Goal: Task Accomplishment & Management: Manage account settings

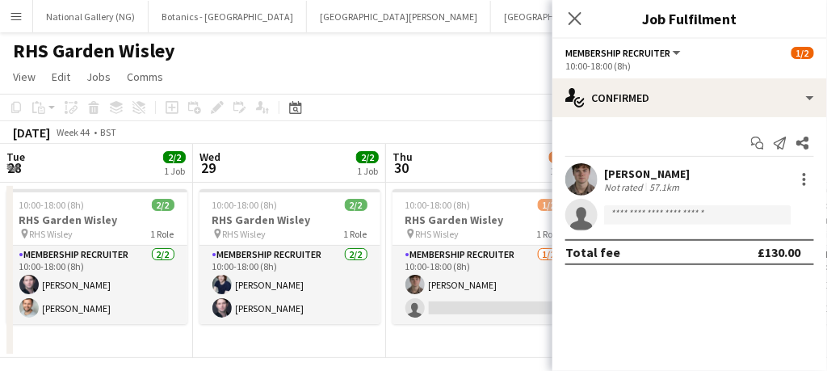
scroll to position [0, 379]
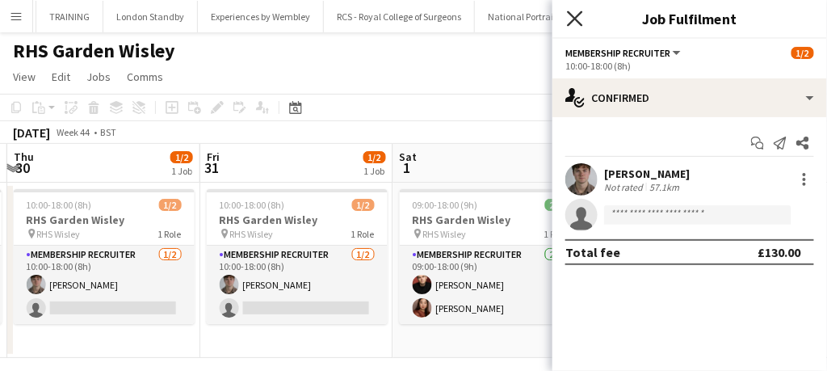
click at [575, 14] on icon "Close pop-in" at bounding box center [574, 18] width 15 height 15
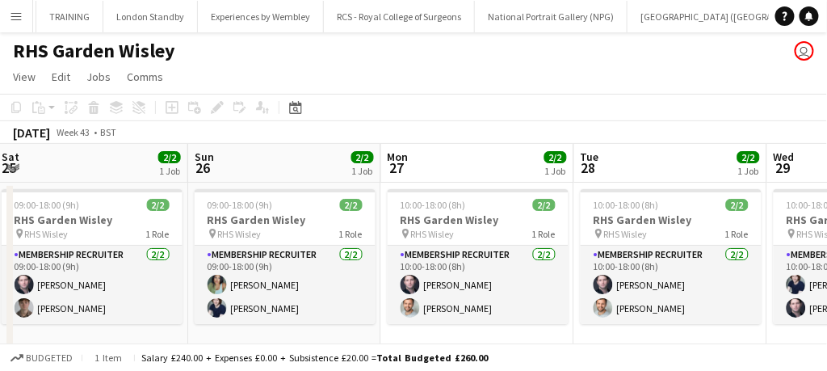
scroll to position [0, 515]
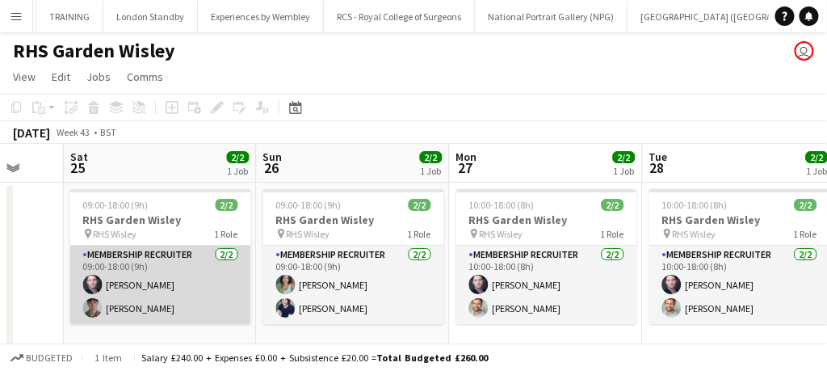
click at [183, 298] on app-card-role "Membership Recruiter [DATE] 09:00-18:00 (9h) [PERSON_NAME] [PERSON_NAME]" at bounding box center [160, 285] width 181 height 78
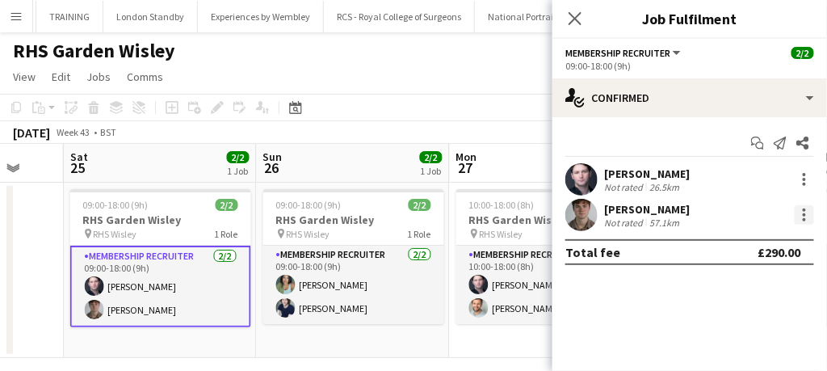
click at [799, 212] on div at bounding box center [804, 214] width 19 height 19
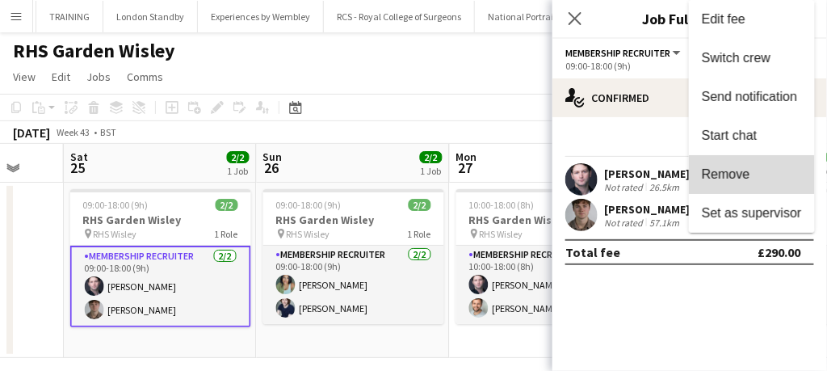
click at [722, 178] on span "Remove" at bounding box center [726, 174] width 48 height 14
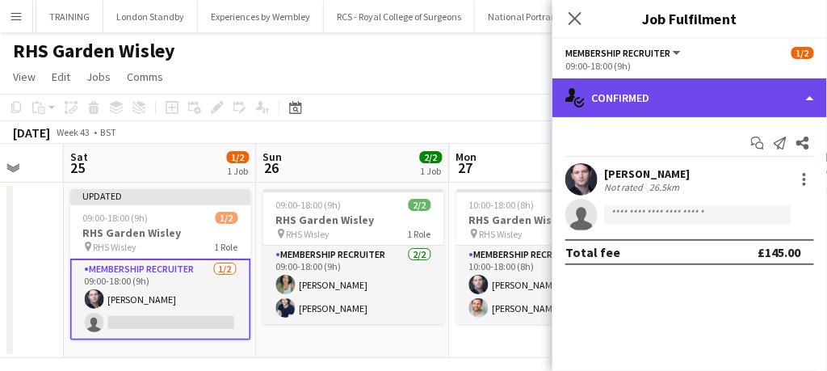
click at [671, 85] on div "single-neutral-actions-check-2 Confirmed" at bounding box center [690, 97] width 275 height 39
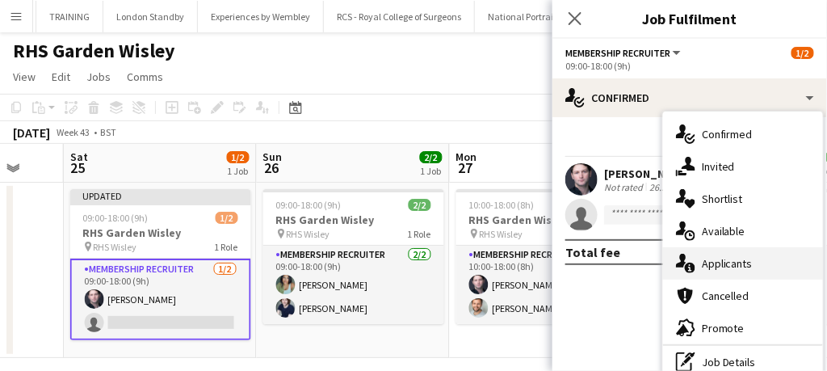
click at [751, 263] on span "Applicants" at bounding box center [727, 263] width 51 height 15
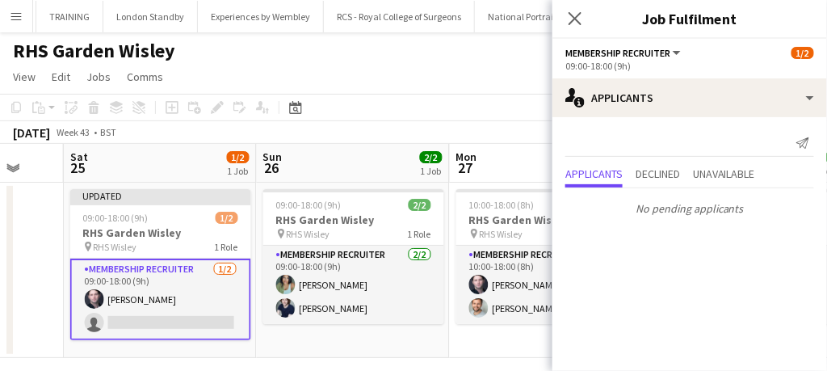
click at [567, 0] on div "Close pop-in" at bounding box center [575, 18] width 45 height 37
click at [581, 23] on icon at bounding box center [574, 18] width 15 height 15
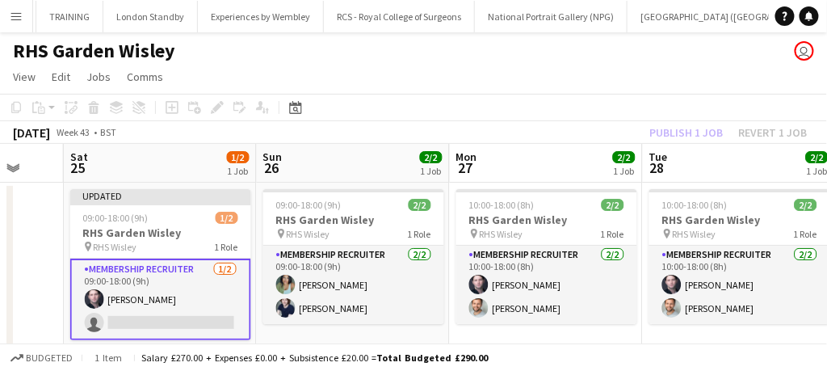
click at [223, 297] on app-card-role "Membership Recruiter [DATE] 09:00-18:00 (9h) [PERSON_NAME] single-neutral-actio…" at bounding box center [160, 299] width 181 height 82
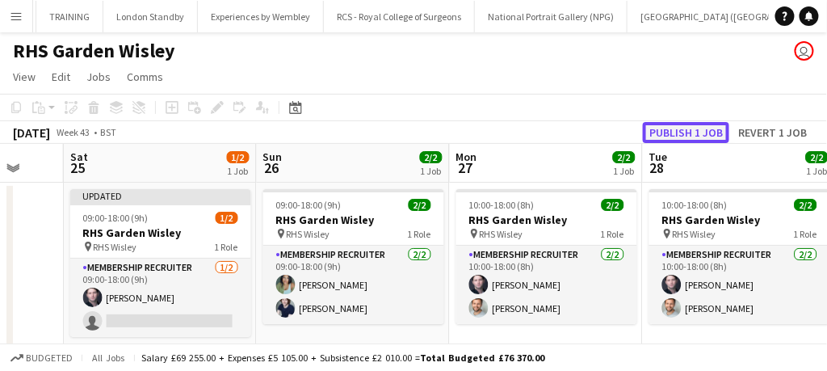
click at [689, 130] on button "Publish 1 job" at bounding box center [686, 132] width 86 height 21
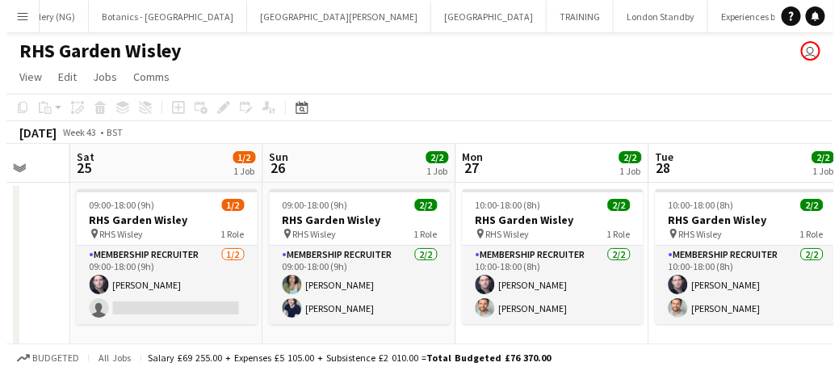
scroll to position [0, 0]
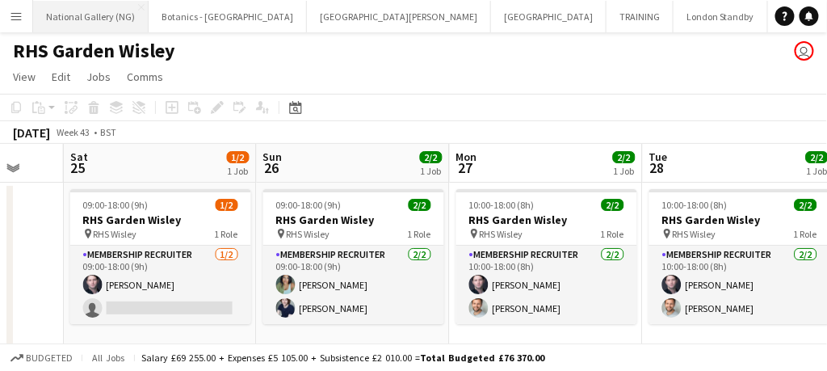
click at [101, 23] on button "National Gallery (NG) Close" at bounding box center [91, 17] width 116 height 32
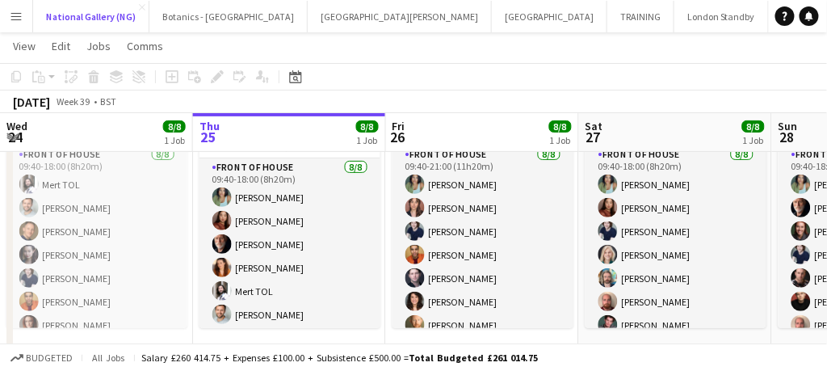
scroll to position [36, 0]
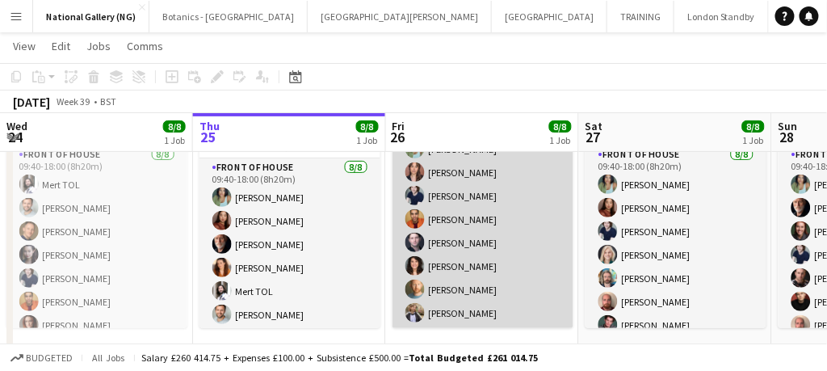
click at [485, 253] on app-card-role "Front of House [DATE] 09:40-21:00 (11h20m) [PERSON_NAME] [PERSON_NAME] [PERSON_…" at bounding box center [483, 219] width 181 height 219
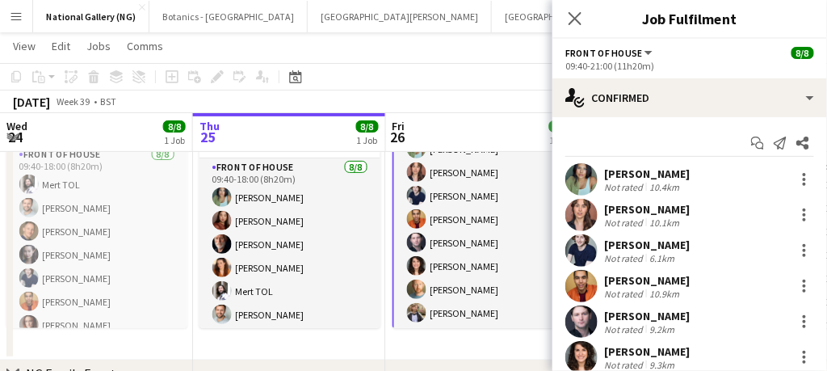
scroll to position [81, 0]
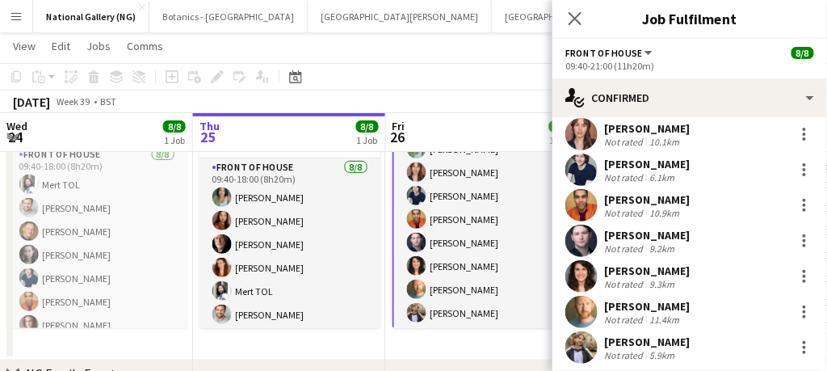
click at [786, 260] on div "[PERSON_NAME] Not rated 9.3km" at bounding box center [690, 276] width 275 height 32
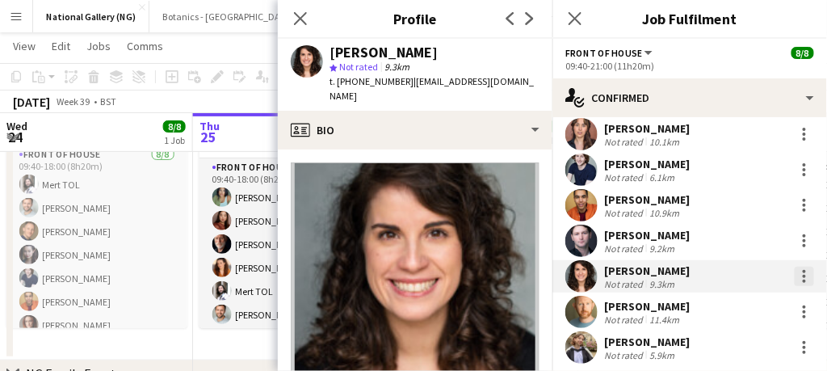
click at [795, 277] on div at bounding box center [804, 276] width 19 height 19
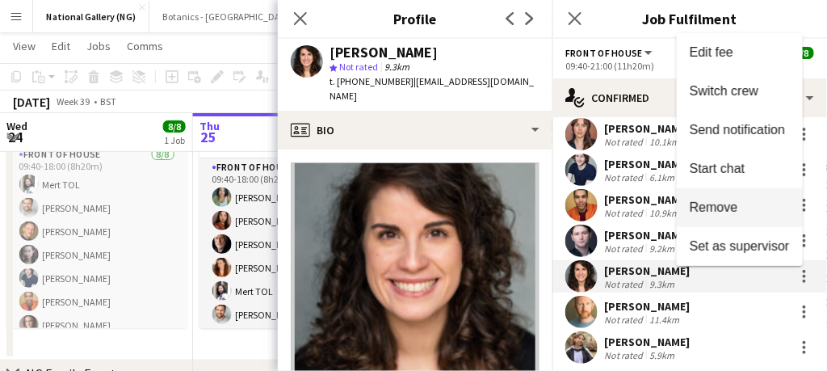
click at [719, 209] on span "Remove" at bounding box center [714, 207] width 48 height 14
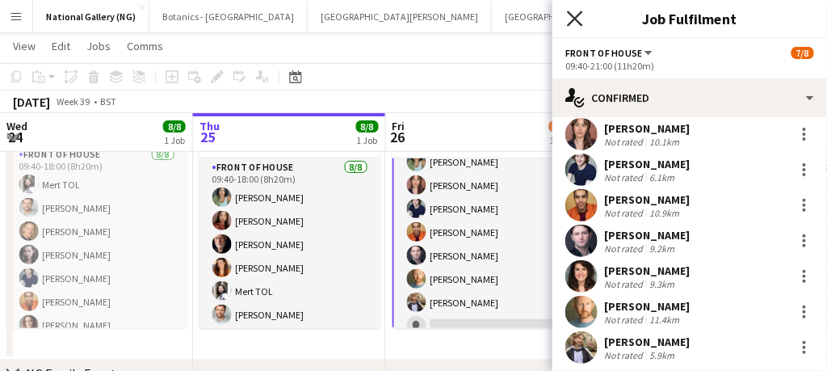
click at [569, 19] on icon "Close pop-in" at bounding box center [574, 18] width 15 height 15
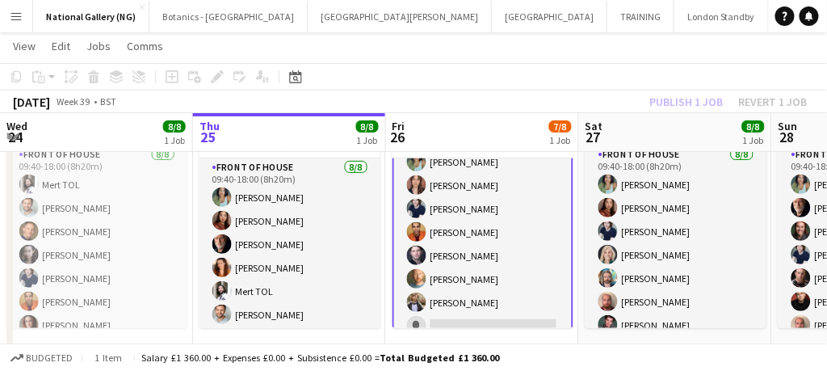
click at [505, 299] on app-card-role "Front of House [DATE] 09:40-21:00 (11h20m) [PERSON_NAME] [PERSON_NAME] [PERSON_…" at bounding box center [483, 232] width 181 height 222
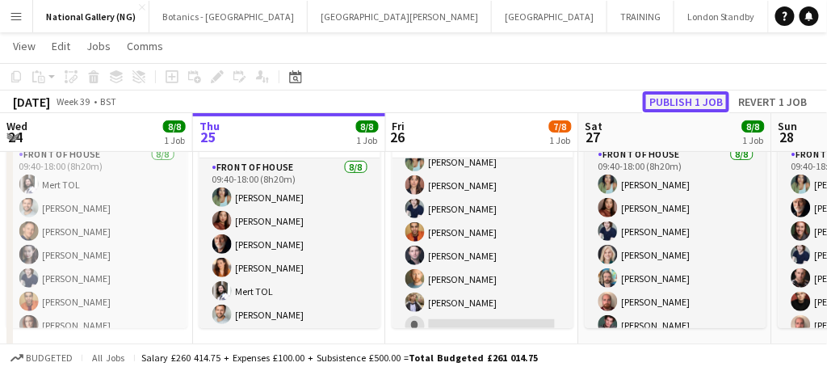
click at [695, 107] on button "Publish 1 job" at bounding box center [686, 101] width 86 height 21
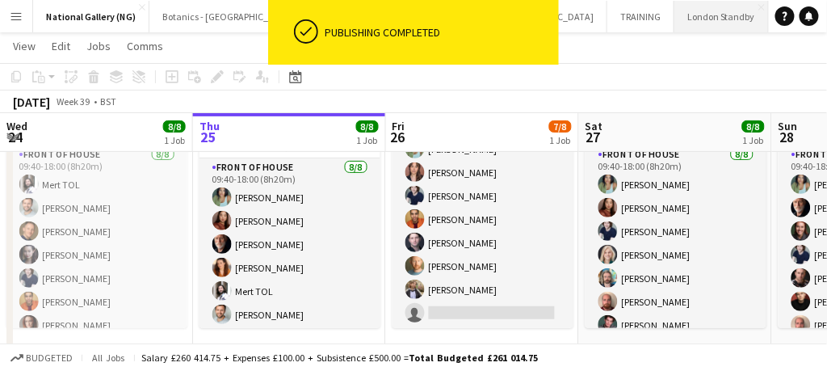
click at [674, 19] on button "London Standby Close" at bounding box center [721, 17] width 95 height 32
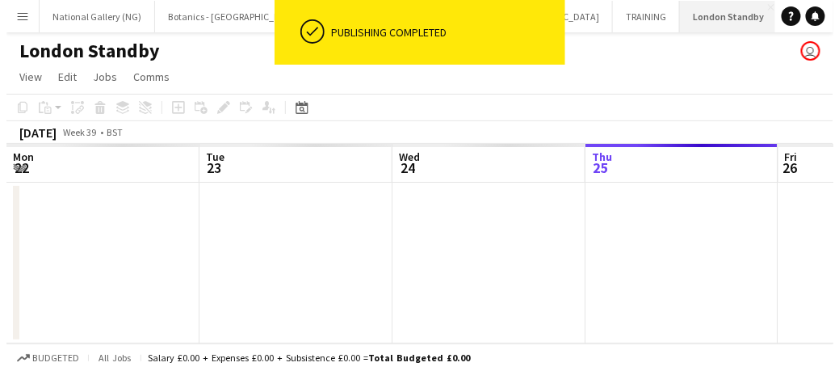
scroll to position [0, 386]
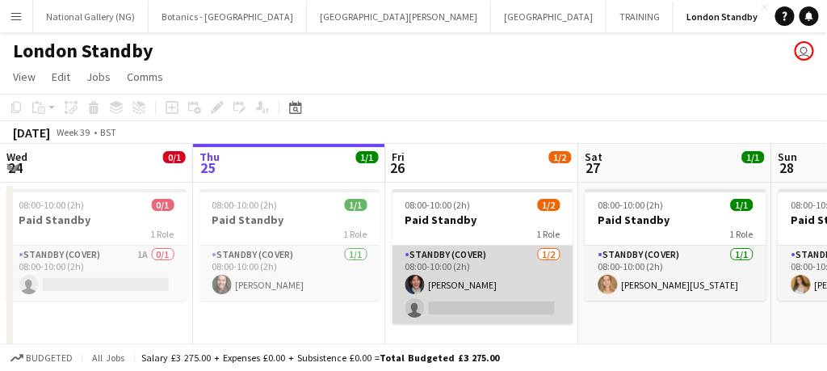
click at [506, 280] on app-card-role "Standby (cover) [DATE] 08:00-10:00 (2h) [PERSON_NAME] single-neutral-actions" at bounding box center [483, 285] width 181 height 78
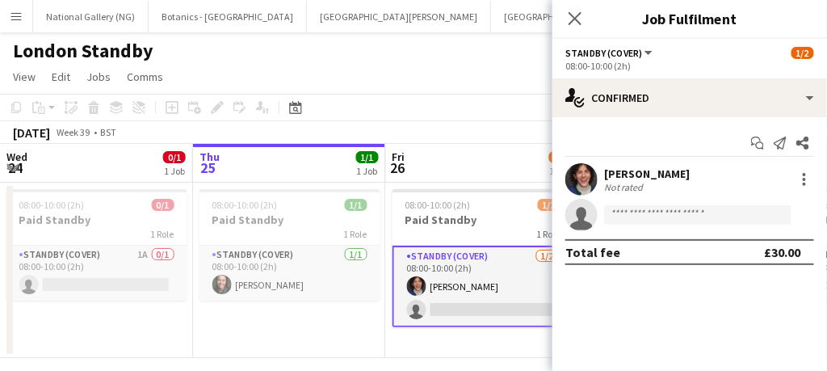
click at [812, 167] on div "[PERSON_NAME] Not rated" at bounding box center [690, 179] width 275 height 32
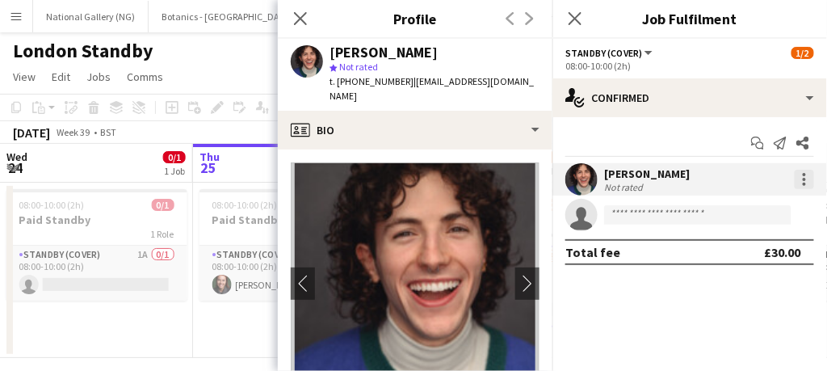
click at [799, 179] on div at bounding box center [804, 179] width 19 height 19
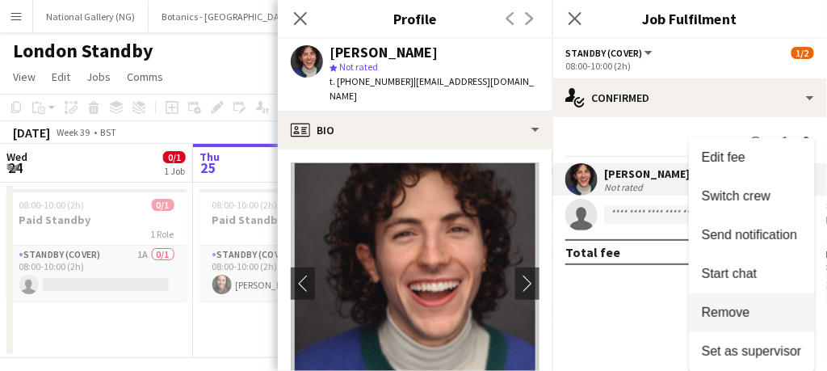
click at [728, 319] on span "Remove" at bounding box center [726, 312] width 48 height 14
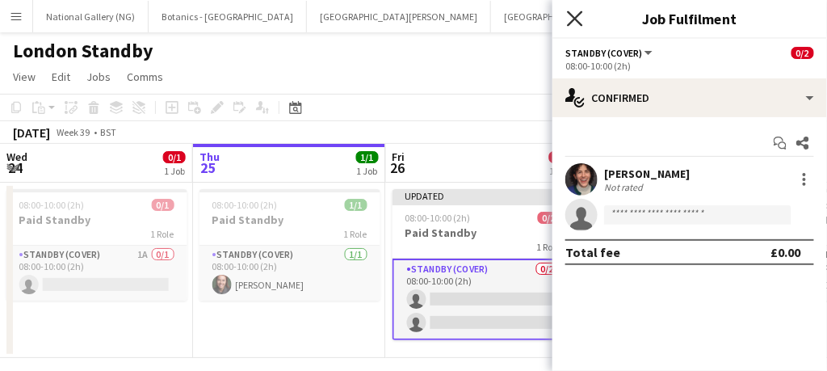
click at [582, 11] on icon "Close pop-in" at bounding box center [574, 18] width 15 height 15
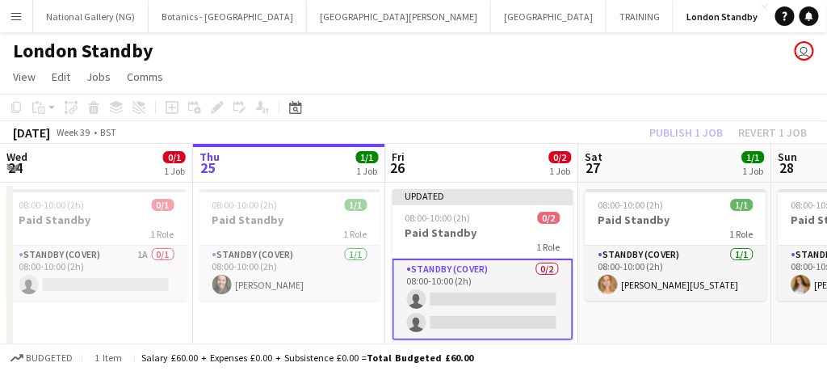
click at [496, 326] on app-card-role "Standby (cover) 0/2 08:00-10:00 (2h) single-neutral-actions single-neutral-acti…" at bounding box center [483, 299] width 181 height 82
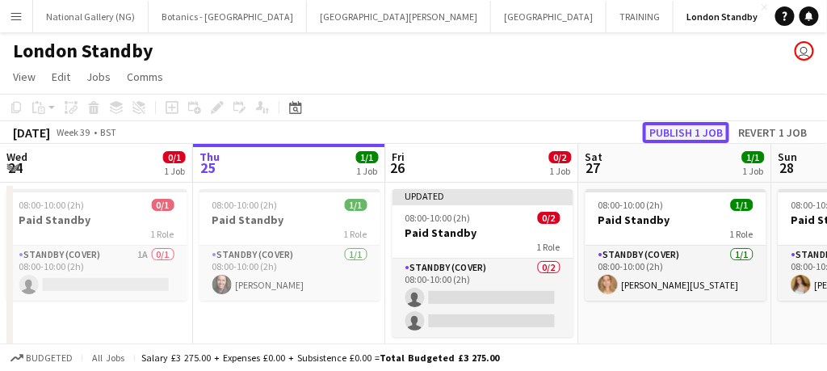
click at [688, 132] on button "Publish 1 job" at bounding box center [686, 132] width 86 height 21
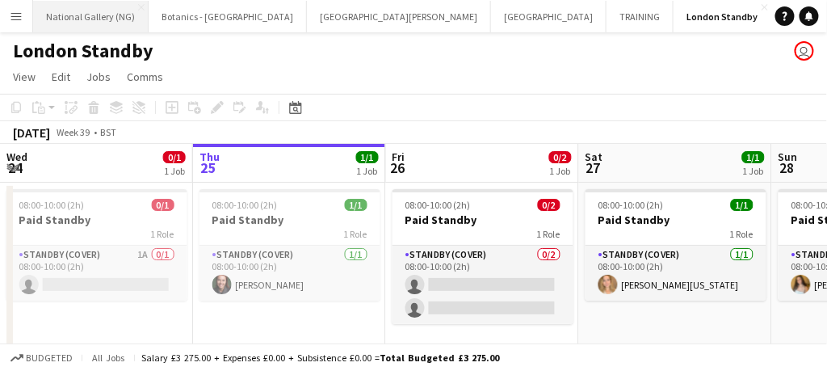
click at [116, 15] on button "National Gallery (NG) Close" at bounding box center [91, 17] width 116 height 32
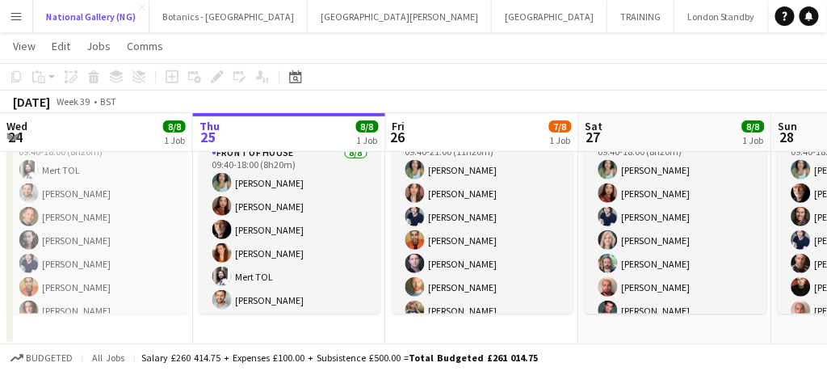
scroll to position [36, 0]
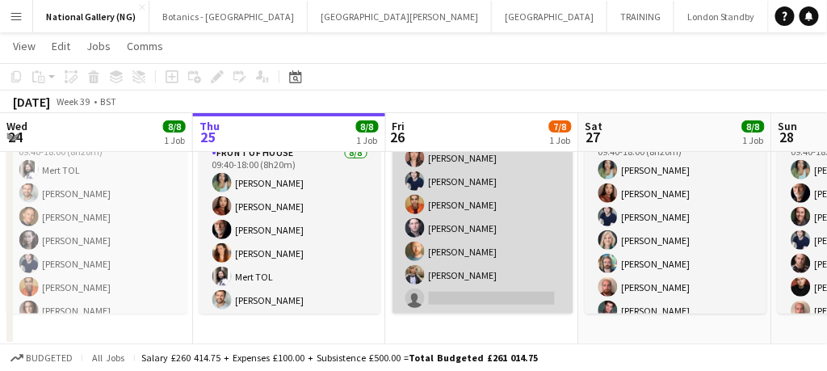
click at [457, 297] on app-card-role "Front of House [DATE] 09:40-21:00 (11h20m) [PERSON_NAME] [PERSON_NAME] [PERSON_…" at bounding box center [483, 204] width 181 height 219
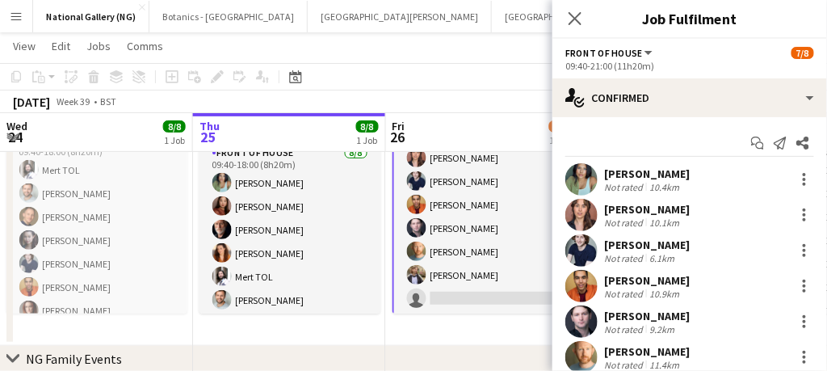
scroll to position [120, 0]
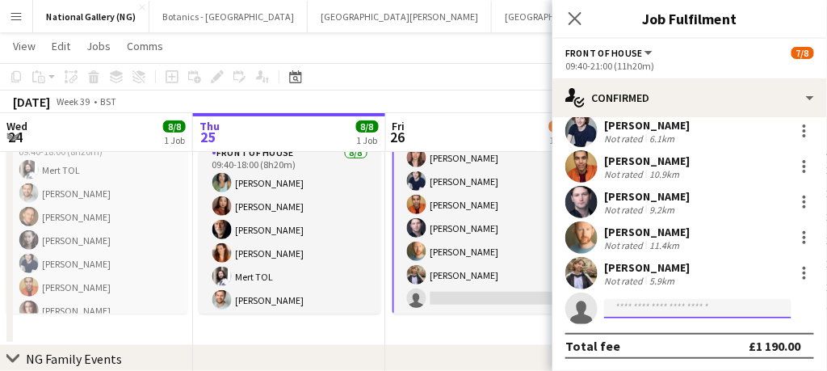
click at [642, 309] on input at bounding box center [697, 308] width 187 height 19
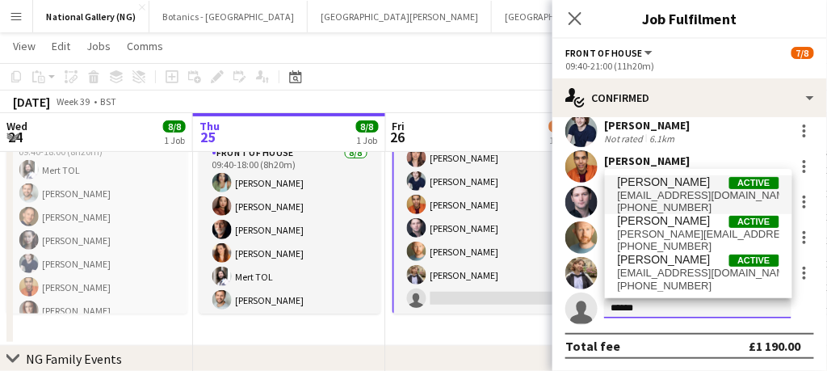
type input "******"
click at [637, 185] on span "[PERSON_NAME]" at bounding box center [664, 182] width 93 height 14
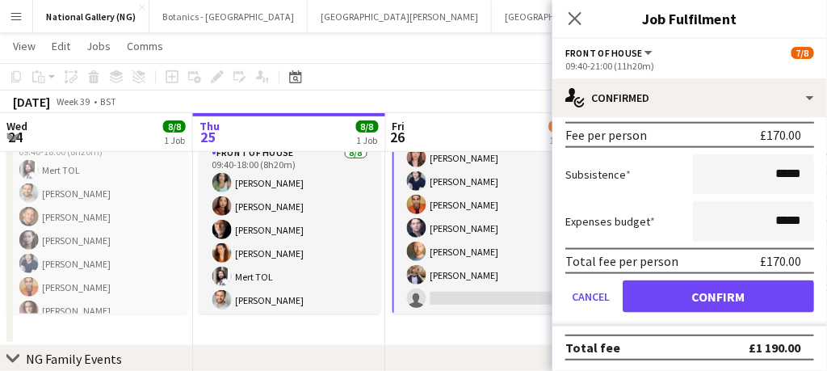
scroll to position [483, 0]
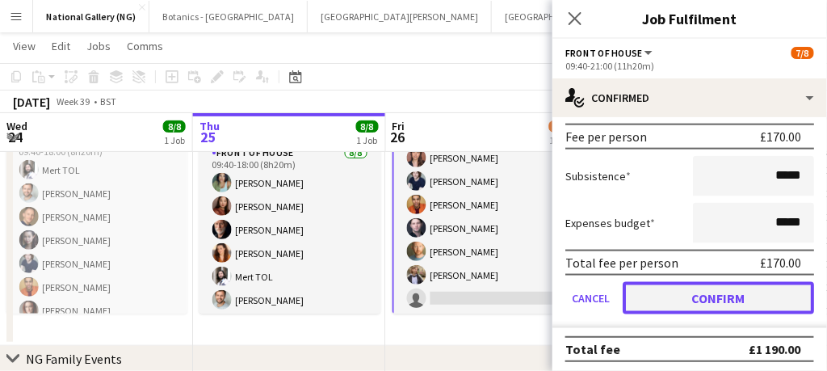
click at [703, 297] on button "Confirm" at bounding box center [718, 298] width 191 height 32
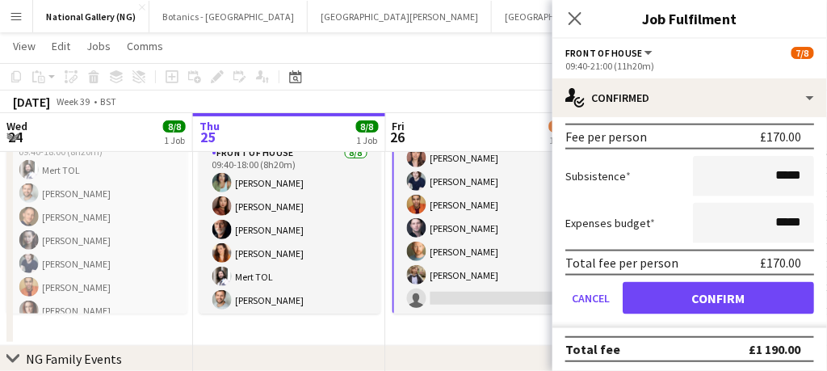
scroll to position [120, 0]
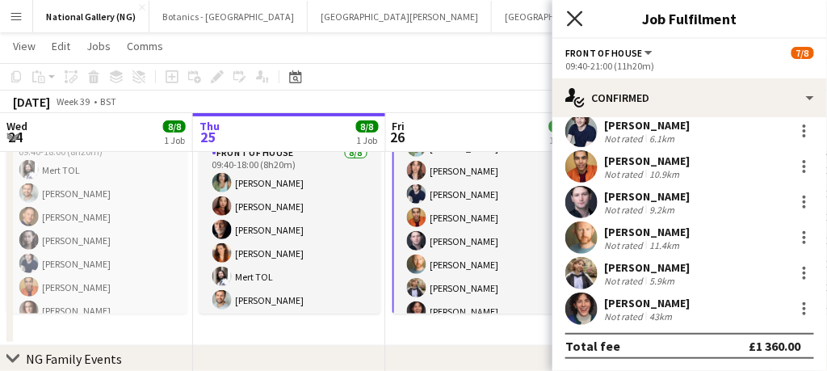
click at [576, 15] on icon "Close pop-in" at bounding box center [574, 18] width 15 height 15
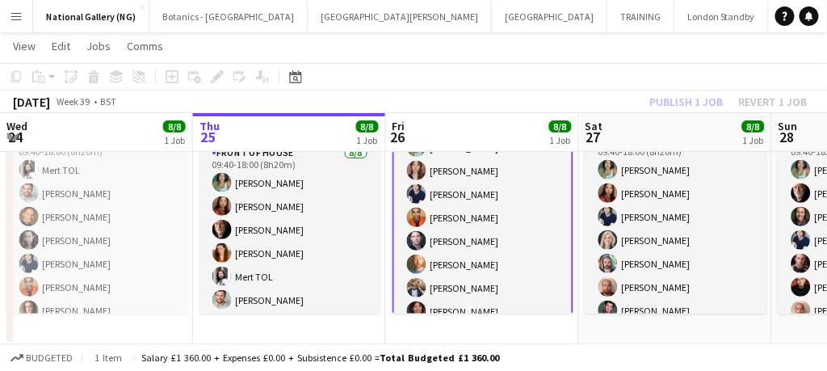
click at [490, 286] on app-card-role "Front of House [DATE] 09:40-21:00 (11h20m) [PERSON_NAME] [PERSON_NAME] [PERSON_…" at bounding box center [483, 218] width 181 height 222
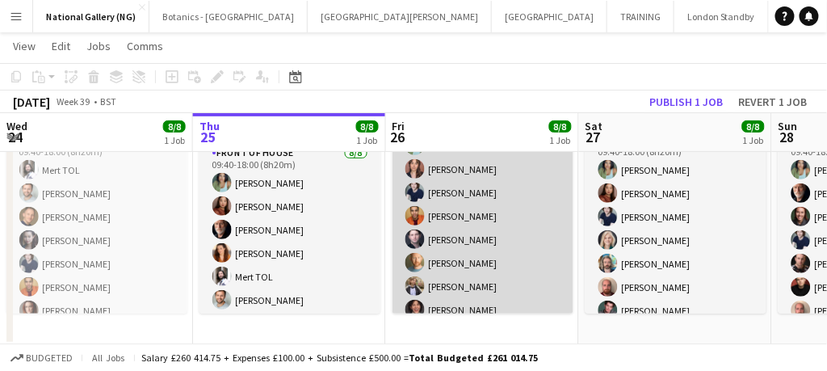
scroll to position [36, 0]
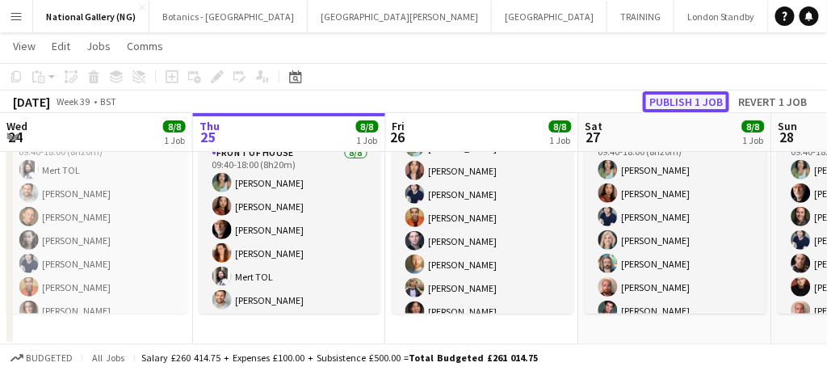
click at [692, 103] on button "Publish 1 job" at bounding box center [686, 101] width 86 height 21
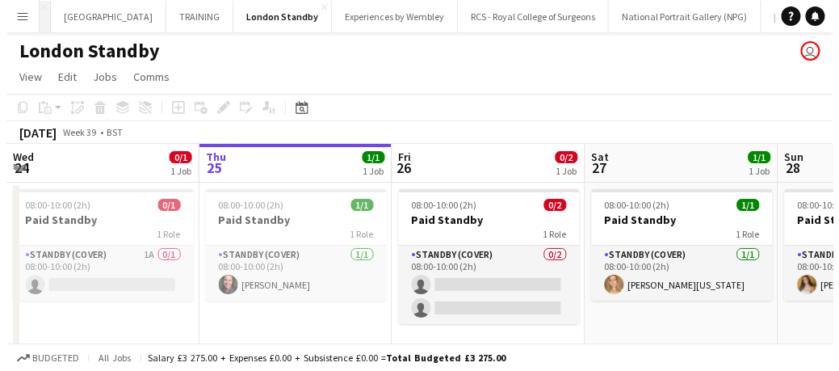
scroll to position [0, 584]
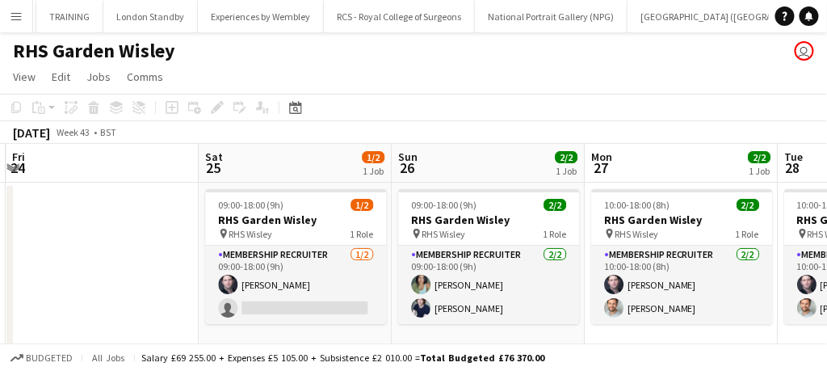
scroll to position [0, 573]
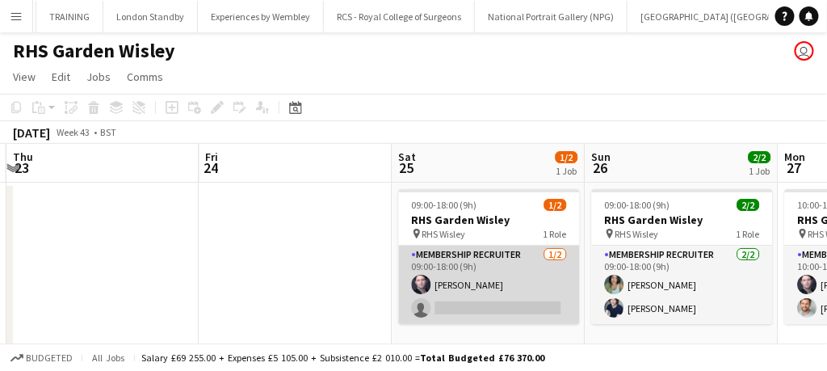
click at [521, 293] on app-card-role "Membership Recruiter [DATE] 09:00-18:00 (9h) [PERSON_NAME] single-neutral-actio…" at bounding box center [489, 285] width 181 height 78
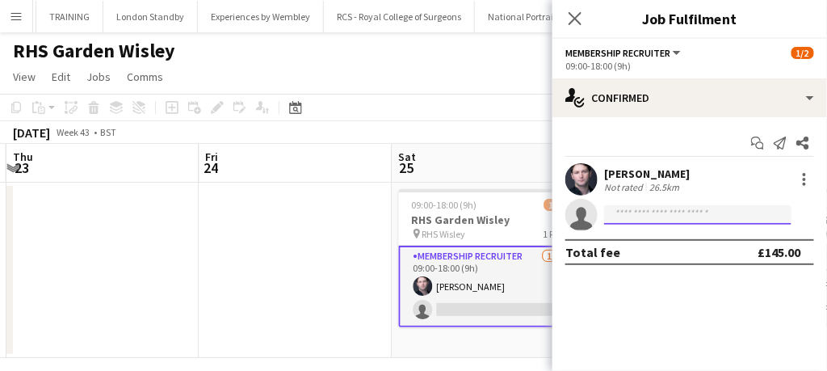
click at [640, 209] on input at bounding box center [697, 214] width 187 height 19
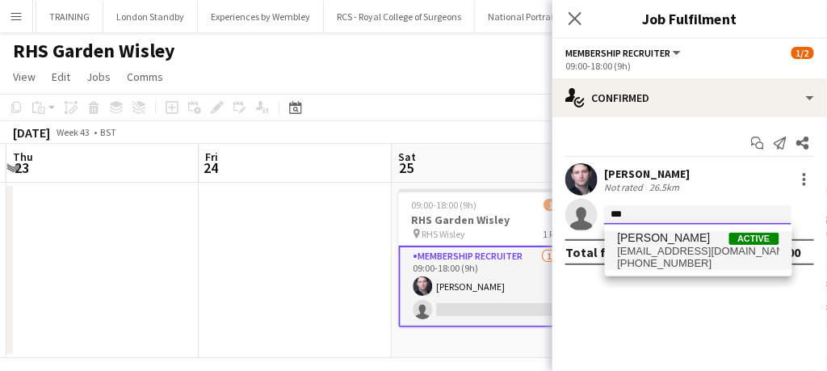
type input "***"
click at [637, 259] on span "[PHONE_NUMBER]" at bounding box center [699, 263] width 162 height 13
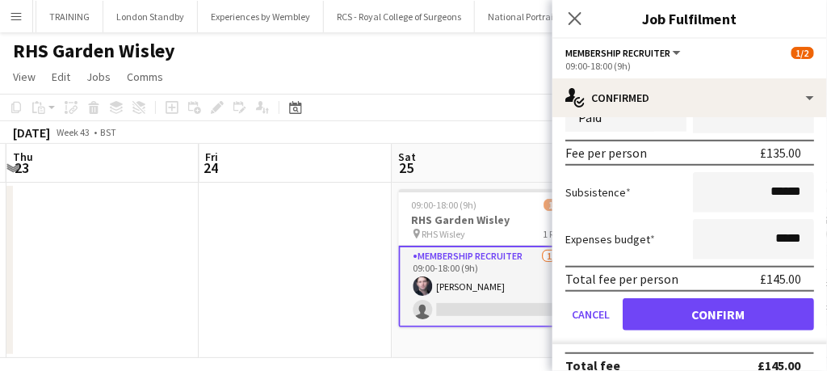
scroll to position [254, 0]
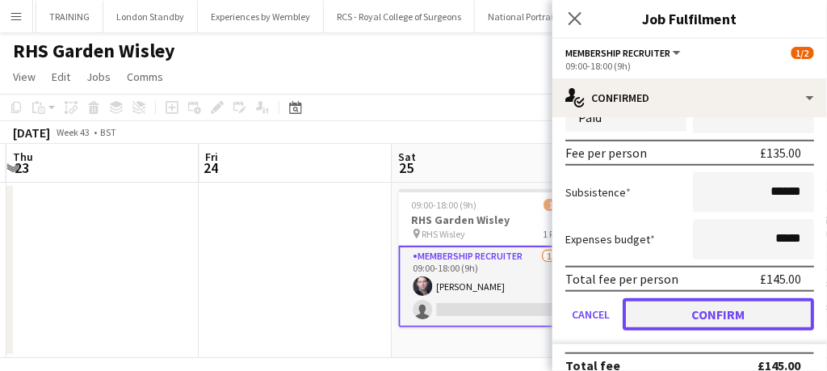
click at [673, 317] on button "Confirm" at bounding box center [718, 314] width 191 height 32
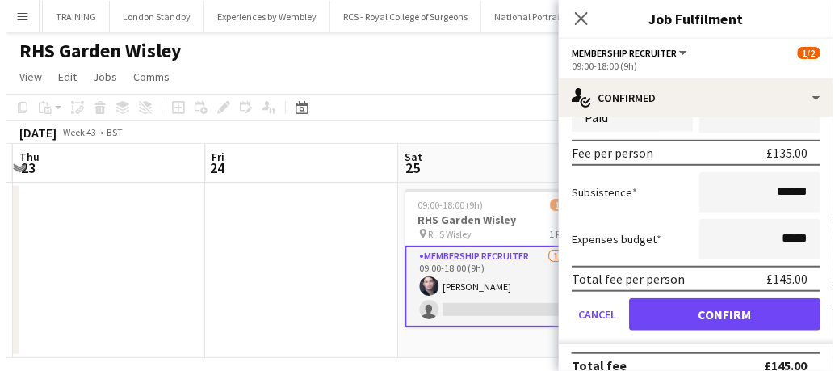
scroll to position [0, 0]
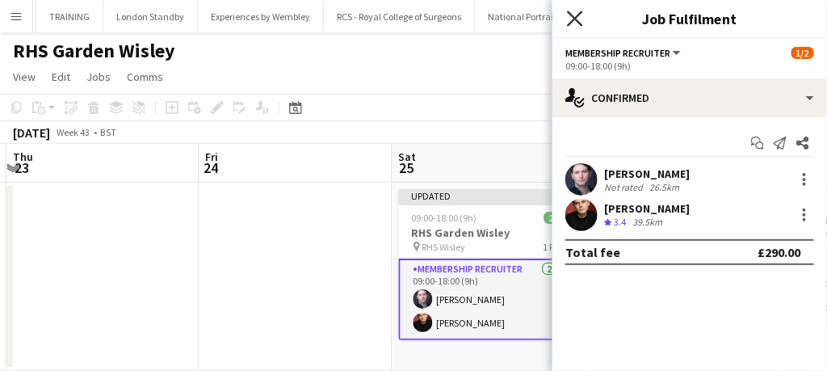
click at [576, 18] on icon at bounding box center [574, 18] width 15 height 15
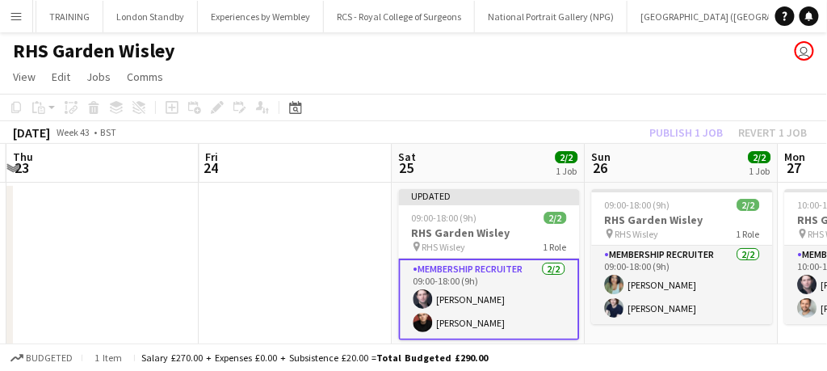
click at [528, 313] on app-card-role "Membership Recruiter [DATE] 09:00-18:00 (9h) [PERSON_NAME] [PERSON_NAME]" at bounding box center [489, 299] width 181 height 82
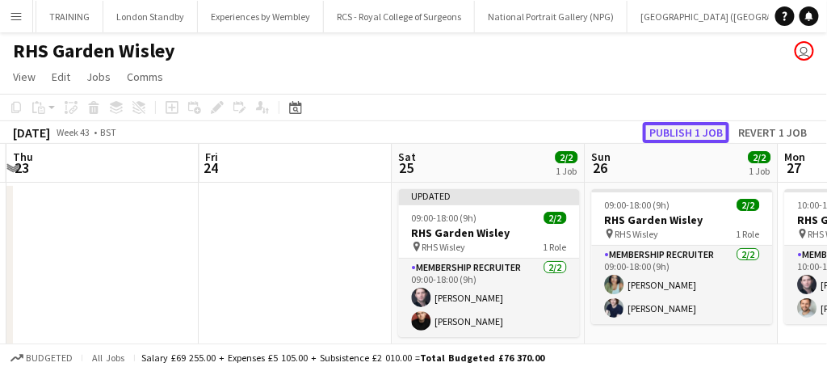
click at [674, 138] on button "Publish 1 job" at bounding box center [686, 132] width 86 height 21
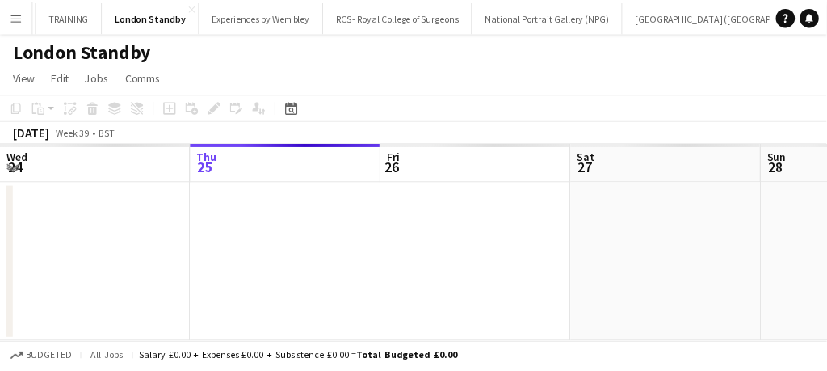
scroll to position [0, 515]
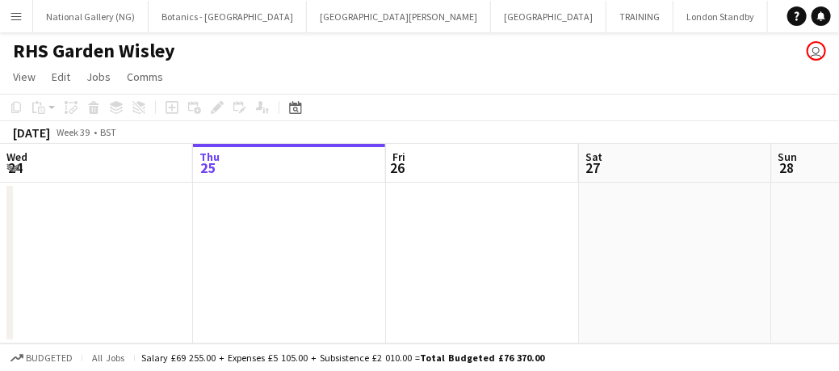
click at [16, 19] on app-icon "Menu" at bounding box center [16, 16] width 13 height 13
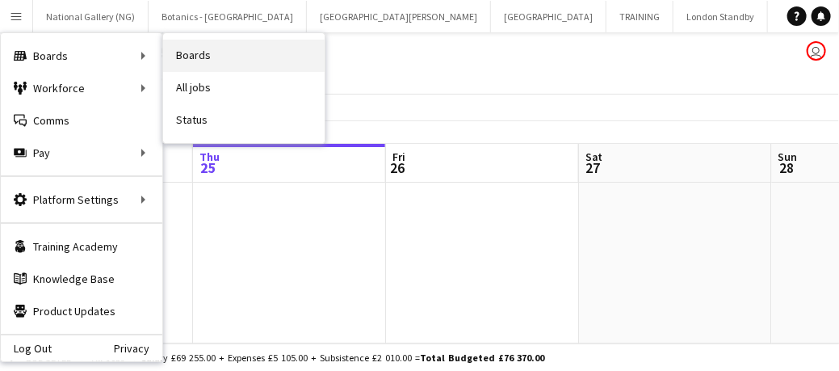
click at [200, 69] on link "Boards" at bounding box center [244, 56] width 162 height 32
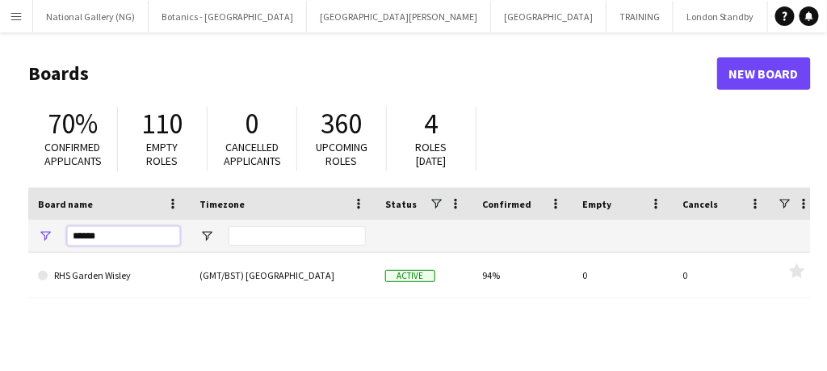
drag, startPoint x: 152, startPoint y: 227, endPoint x: 53, endPoint y: 234, distance: 98.8
click at [53, 234] on div "******" at bounding box center [109, 236] width 162 height 32
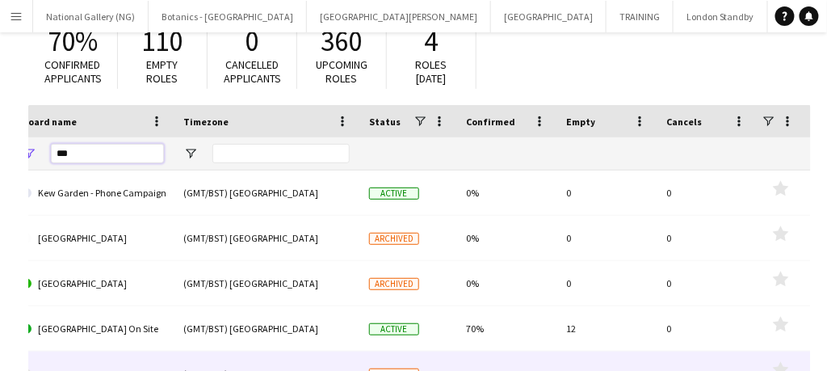
type input "***"
click at [97, 354] on link "Kew Membership" at bounding box center [93, 373] width 142 height 45
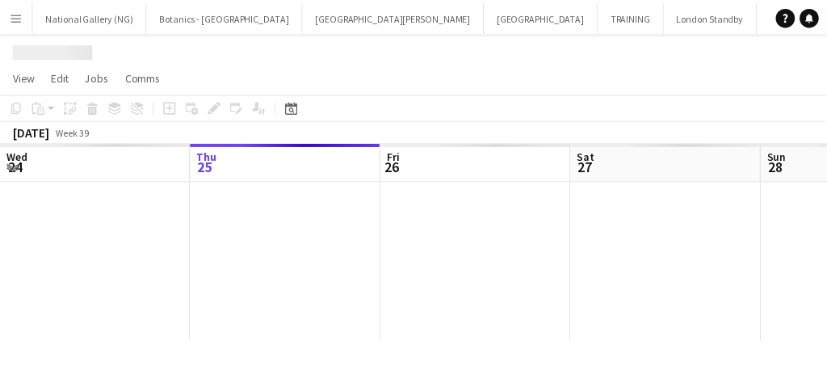
scroll to position [0, 669]
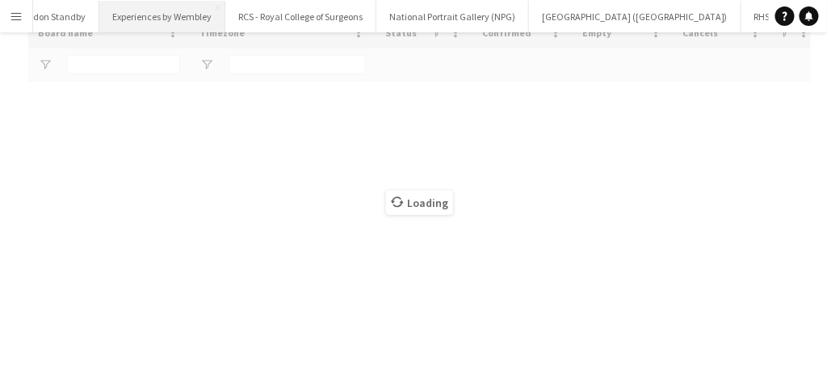
type input "***"
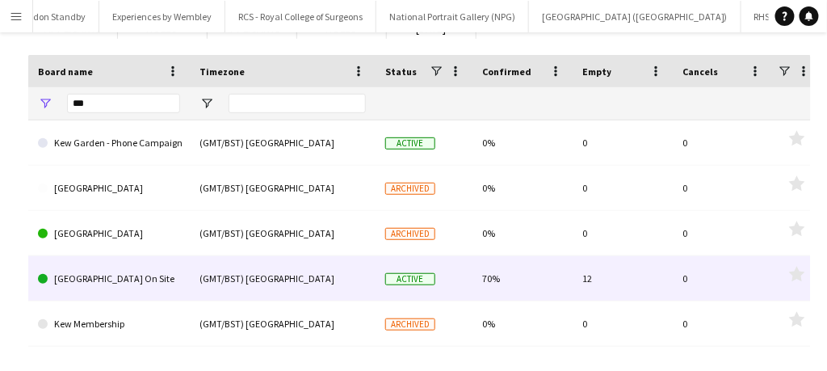
click at [147, 288] on link "[GEOGRAPHIC_DATA] On Site" at bounding box center [109, 278] width 142 height 45
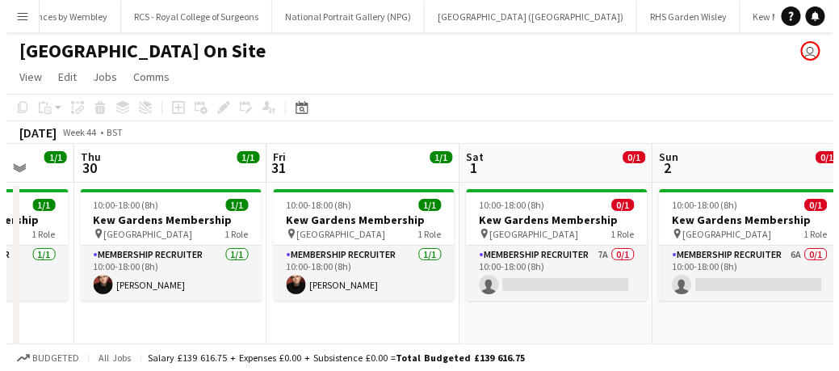
scroll to position [0, 456]
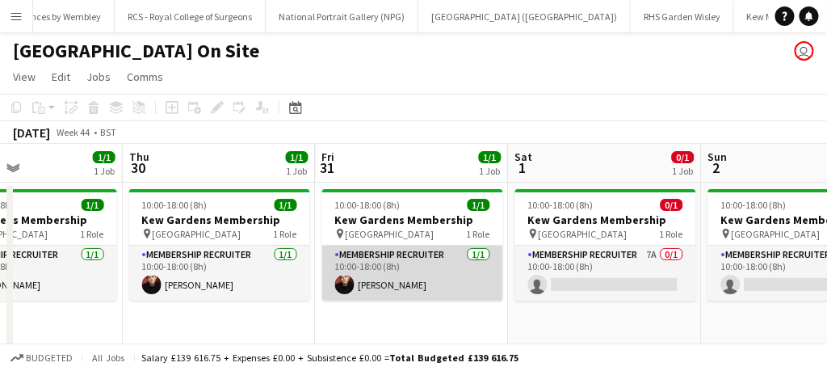
click at [441, 288] on app-card-role "Membership Recruiter [DATE] 10:00-18:00 (8h) [PERSON_NAME]" at bounding box center [412, 273] width 181 height 55
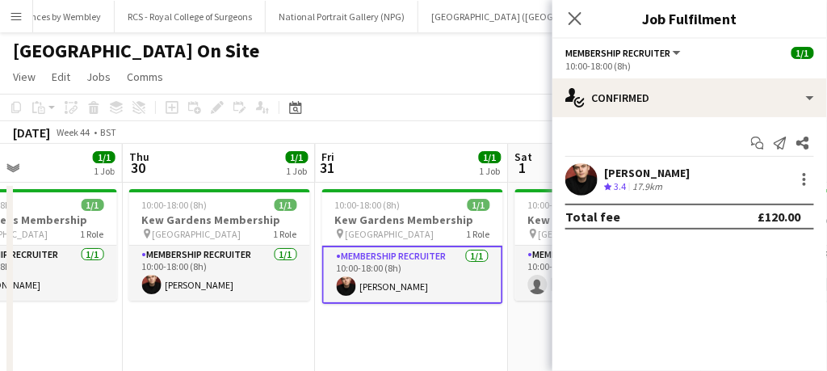
click at [801, 167] on div "[PERSON_NAME] Crew rating 3.4 17.9km" at bounding box center [690, 179] width 275 height 32
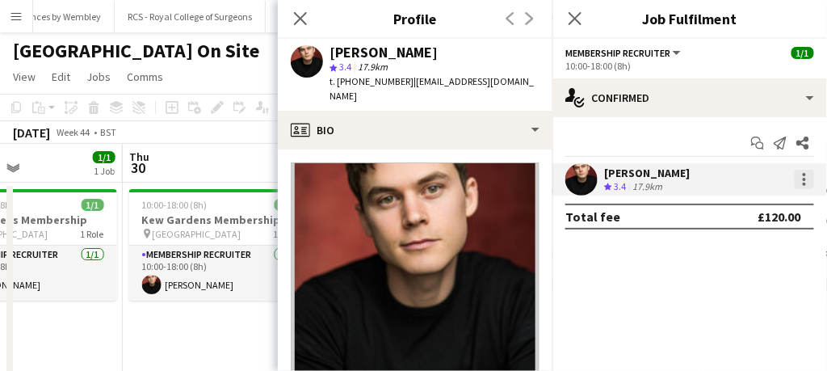
click at [802, 173] on div at bounding box center [804, 179] width 19 height 19
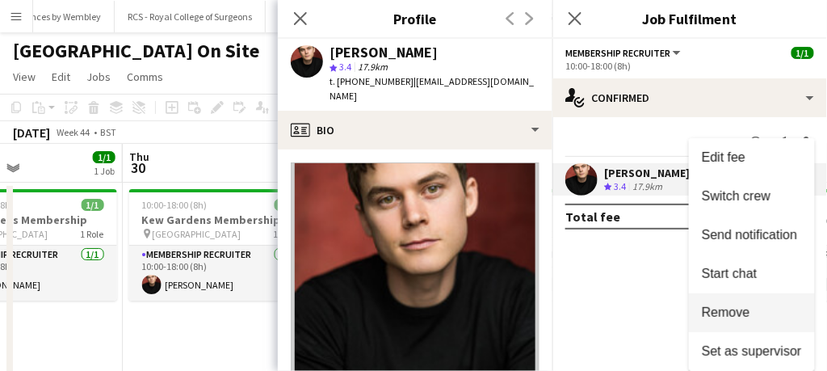
click at [744, 304] on button "Remove" at bounding box center [752, 312] width 126 height 39
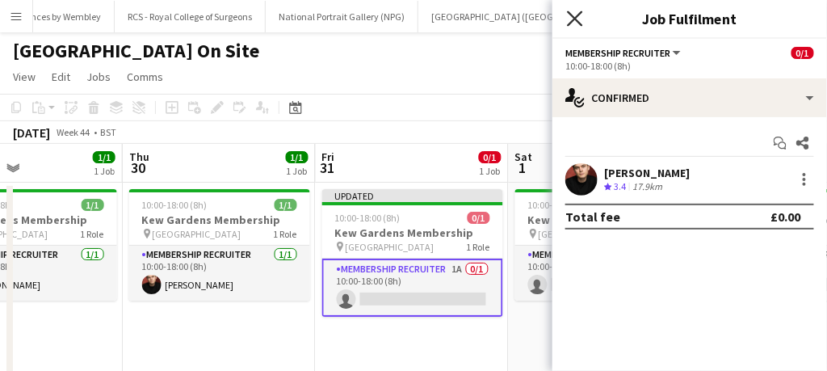
click at [577, 21] on icon at bounding box center [574, 18] width 15 height 15
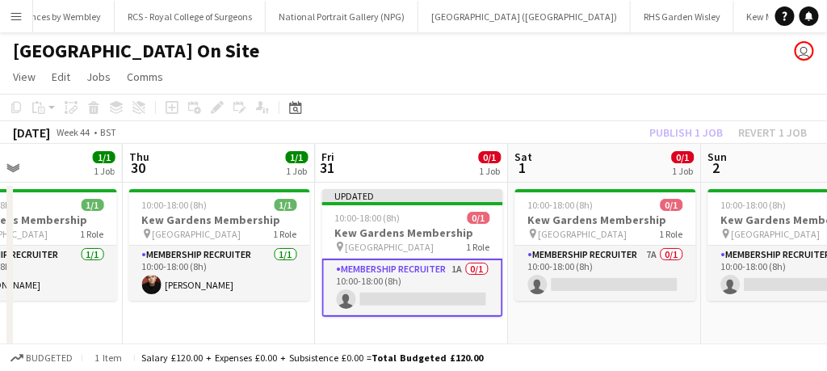
click at [451, 285] on app-card-role "Membership Recruiter 1A 0/1 10:00-18:00 (8h) single-neutral-actions" at bounding box center [412, 287] width 181 height 58
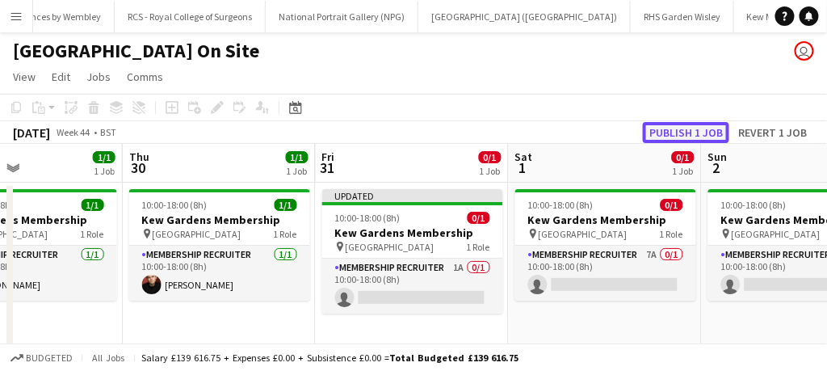
click at [670, 134] on button "Publish 1 job" at bounding box center [686, 132] width 86 height 21
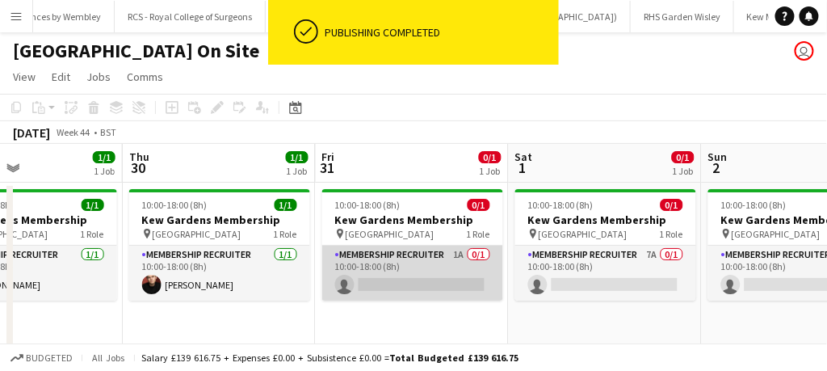
click at [446, 275] on app-card-role "Membership Recruiter 1A 0/1 10:00-18:00 (8h) single-neutral-actions" at bounding box center [412, 273] width 181 height 55
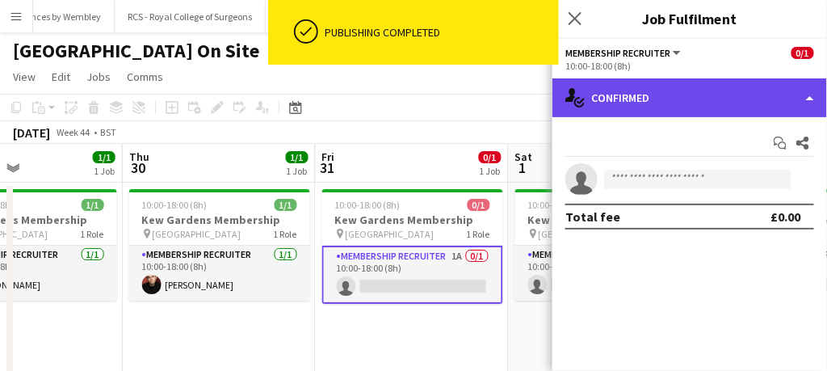
click at [659, 99] on div "single-neutral-actions-check-2 Confirmed" at bounding box center [690, 97] width 275 height 39
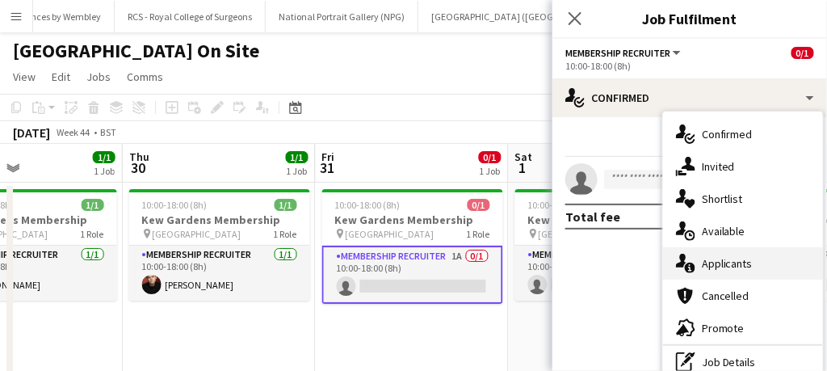
click at [714, 267] on span "Applicants" at bounding box center [727, 263] width 51 height 15
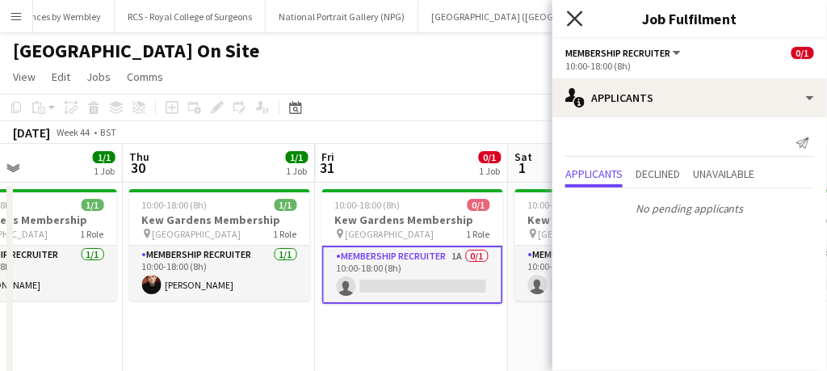
click at [574, 19] on icon at bounding box center [574, 18] width 15 height 15
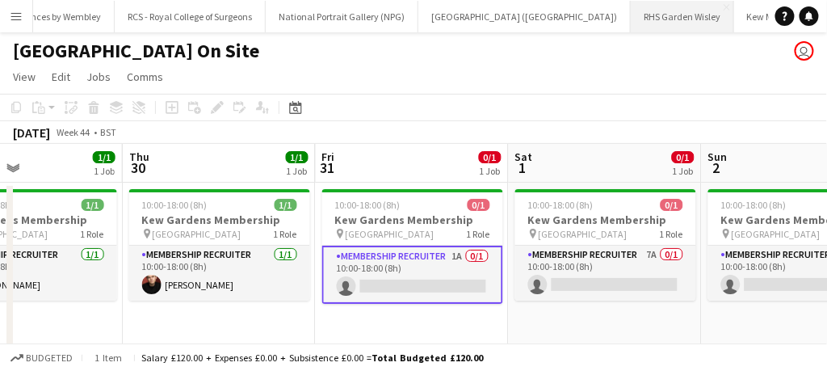
drag, startPoint x: 494, startPoint y: 9, endPoint x: 477, endPoint y: 20, distance: 20.4
click at [631, 20] on button "RHS Garden Wisley Close" at bounding box center [682, 17] width 103 height 32
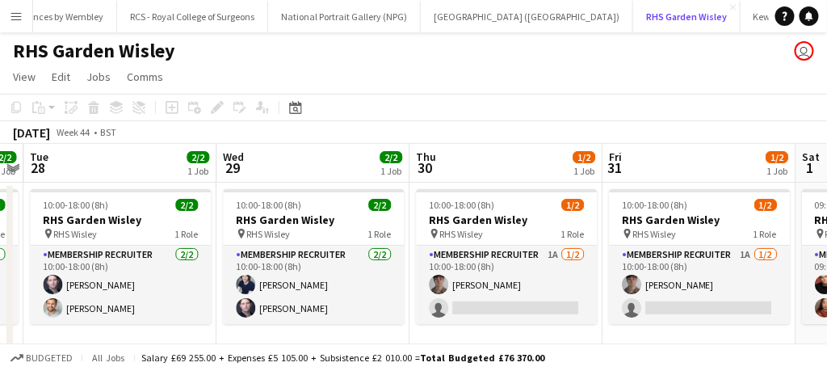
scroll to position [0, 749]
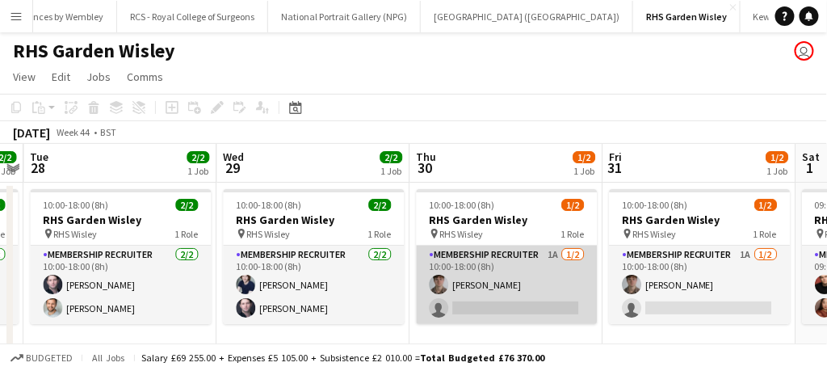
click at [544, 303] on app-card-role "Membership Recruiter 1A [DATE] 10:00-18:00 (8h) [PERSON_NAME] single-neutral-ac…" at bounding box center [506, 285] width 181 height 78
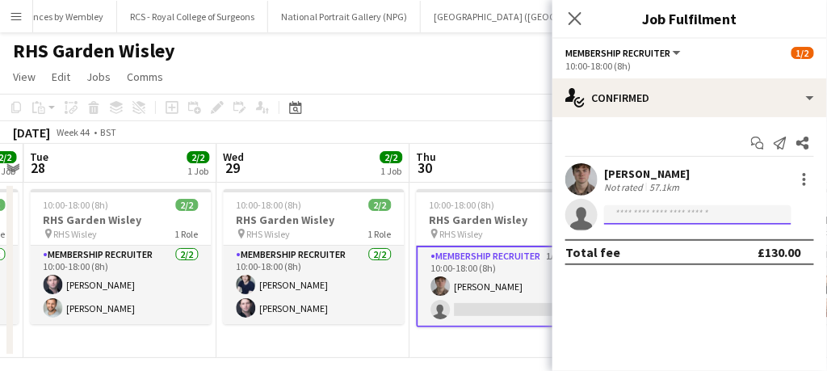
click at [628, 221] on input at bounding box center [697, 214] width 187 height 19
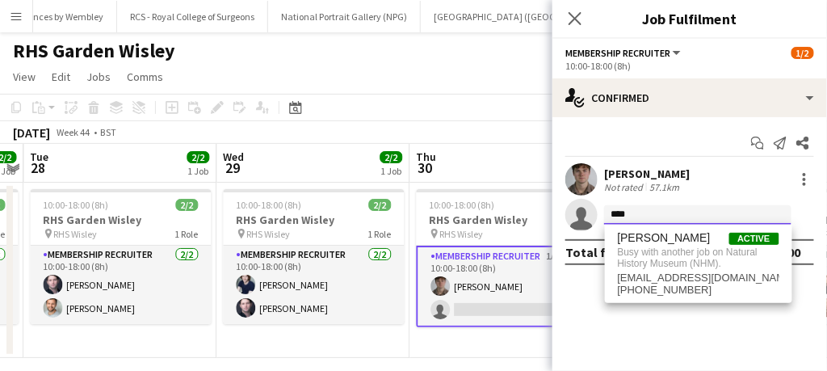
type input "****"
click at [374, 338] on app-date-cell "10:00-18:00 (8h) 2/2 RHS Garden Wisley pin RHS Wisley 1 Role Membership Recruit…" at bounding box center [312, 270] width 193 height 175
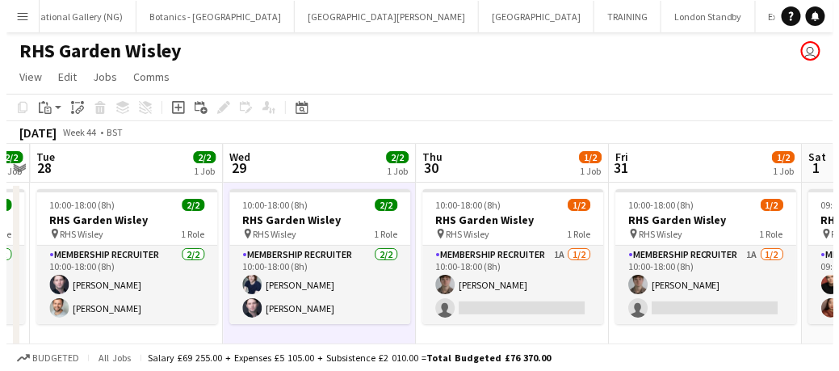
scroll to position [0, 0]
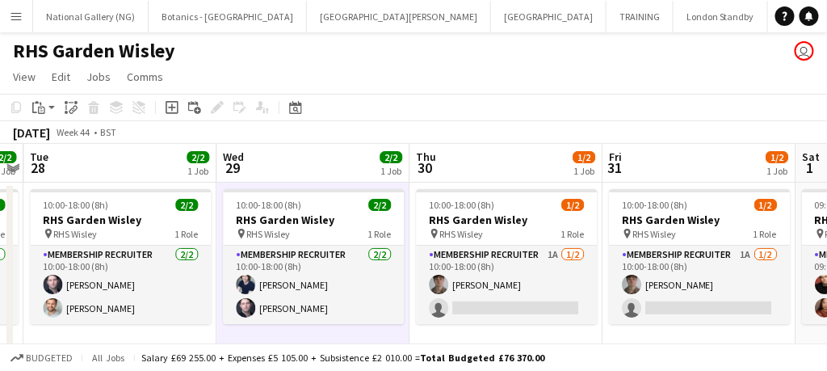
click at [18, 20] on app-icon "Menu" at bounding box center [16, 16] width 13 height 13
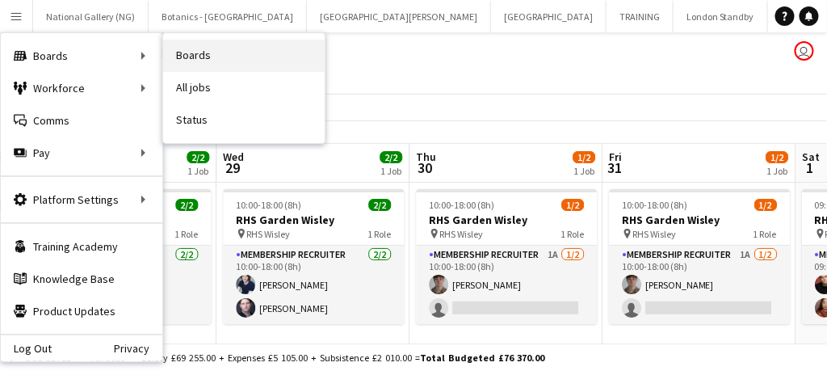
click at [165, 51] on link "Boards" at bounding box center [244, 56] width 162 height 32
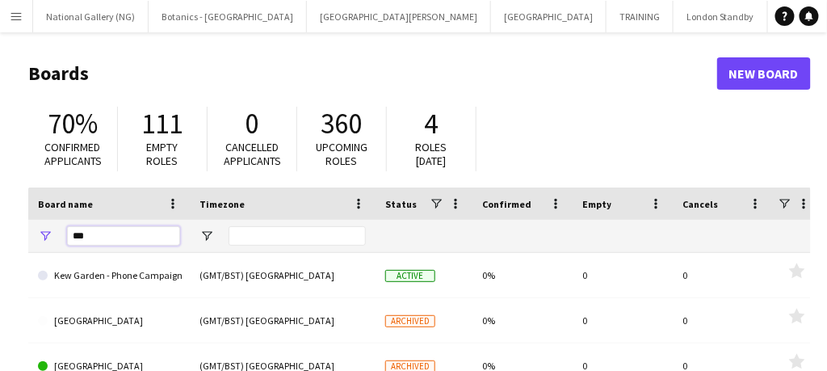
drag, startPoint x: 102, startPoint y: 238, endPoint x: 43, endPoint y: 229, distance: 59.8
click at [43, 229] on div "***" at bounding box center [109, 236] width 162 height 32
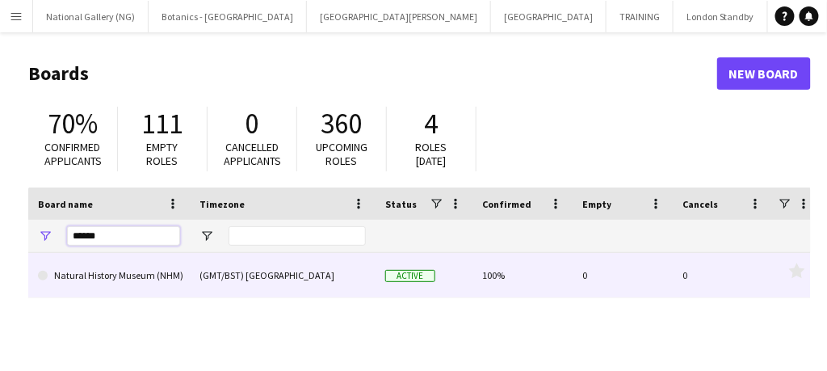
type input "******"
click at [140, 273] on link "Natural History Museum (NHM)" at bounding box center [109, 275] width 142 height 45
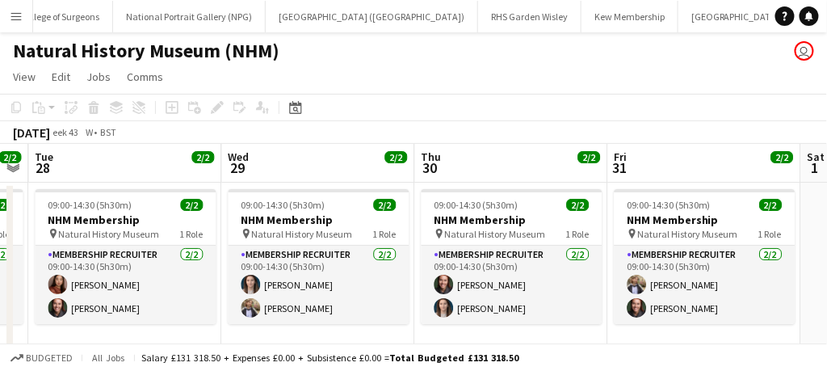
scroll to position [0, 745]
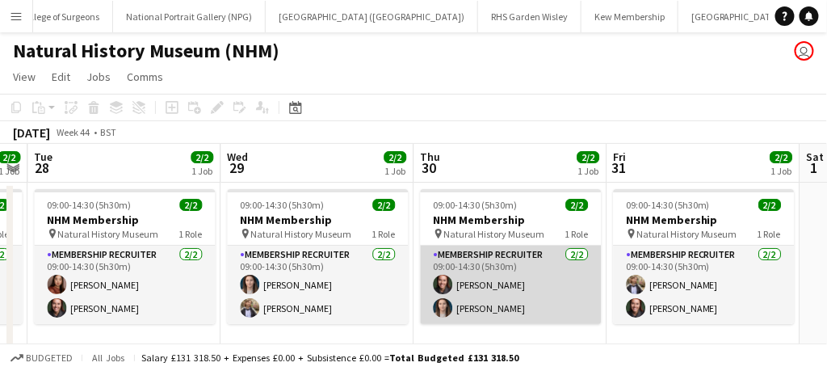
click at [548, 288] on app-card-role "Membership Recruiter [DATE] 09:00-14:30 (5h30m) [PERSON_NAME] [PERSON_NAME]" at bounding box center [510, 285] width 181 height 78
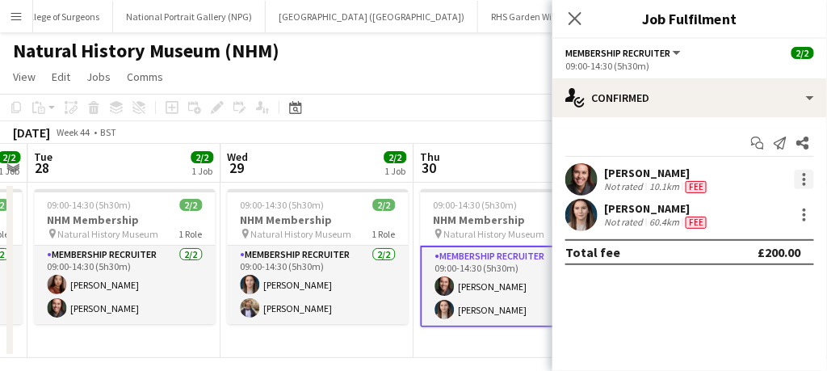
click at [806, 178] on div at bounding box center [804, 179] width 19 height 19
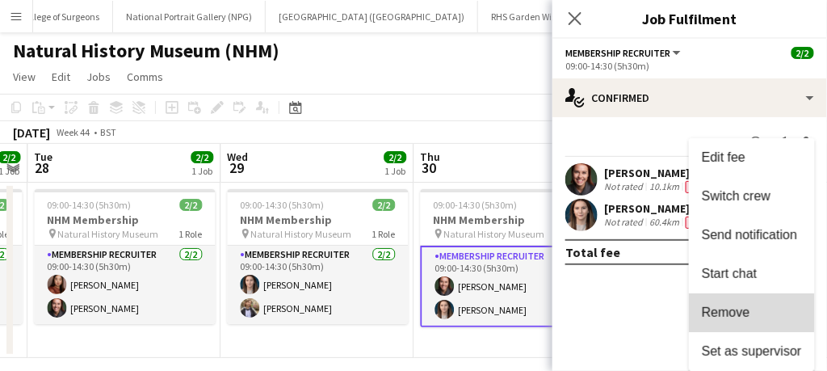
click at [746, 313] on span "Remove" at bounding box center [726, 312] width 48 height 14
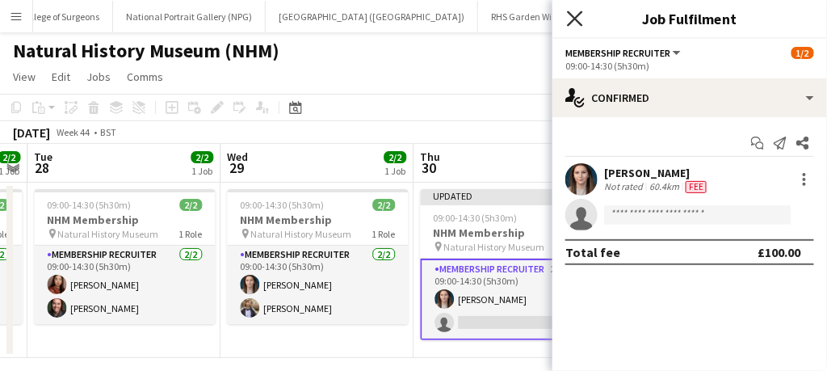
click at [577, 17] on icon at bounding box center [574, 18] width 15 height 15
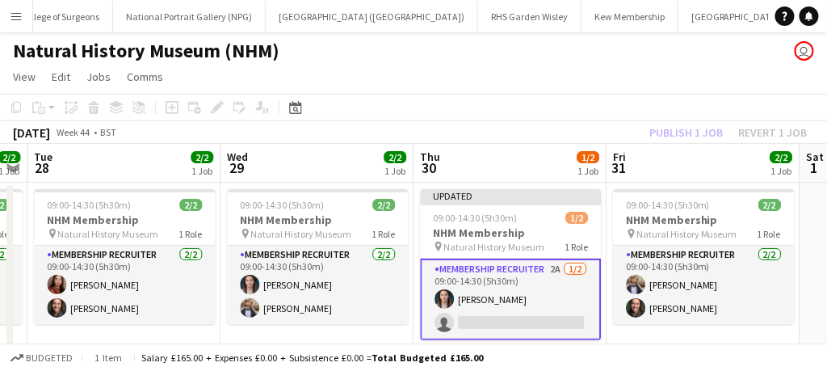
click at [549, 305] on app-card-role "Membership Recruiter 2A [DATE] 09:00-14:30 (5h30m) [PERSON_NAME] single-neutral…" at bounding box center [510, 299] width 181 height 82
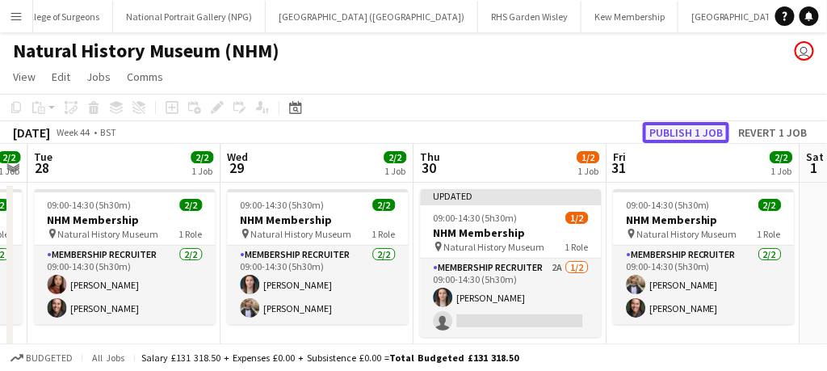
click at [674, 129] on button "Publish 1 job" at bounding box center [686, 132] width 86 height 21
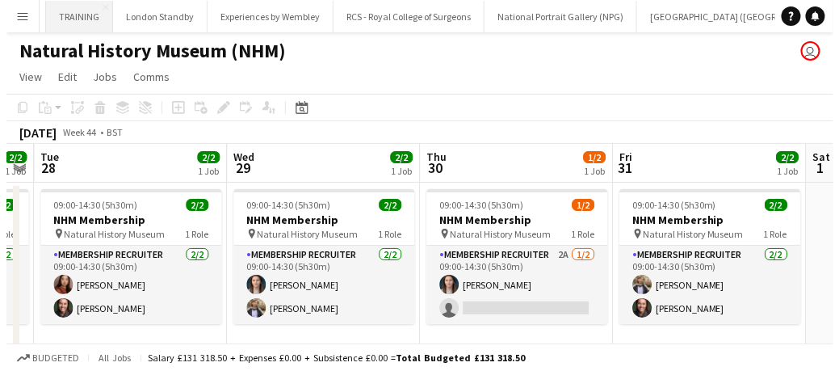
scroll to position [0, 569]
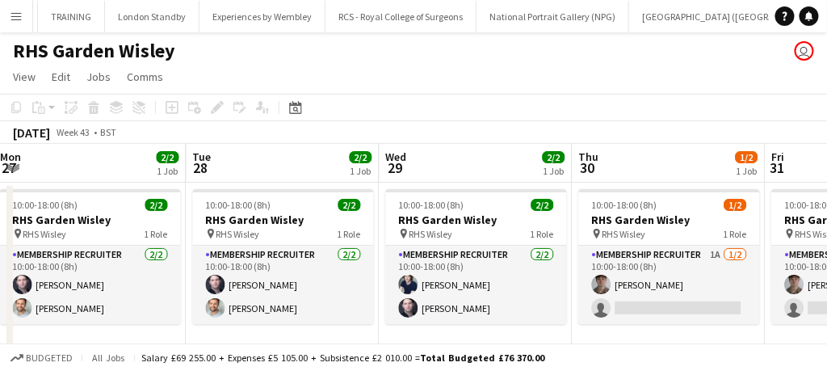
scroll to position [0, 704]
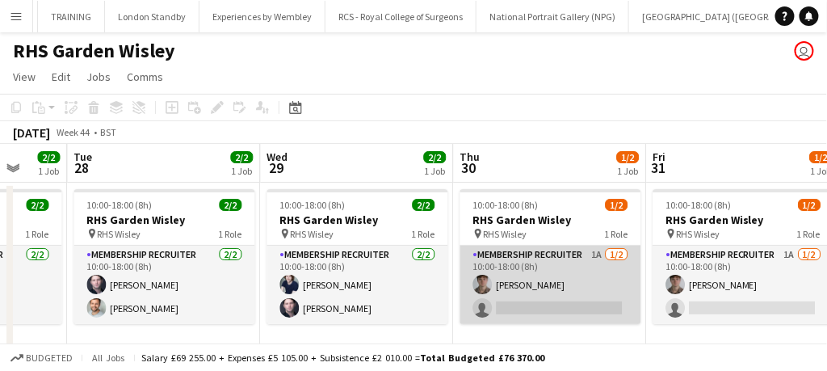
click at [575, 279] on app-card-role "Membership Recruiter 1A [DATE] 10:00-18:00 (8h) [PERSON_NAME] single-neutral-ac…" at bounding box center [550, 285] width 181 height 78
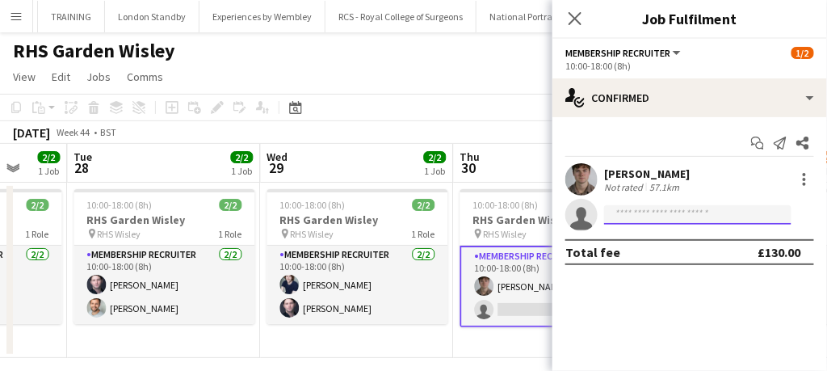
click at [653, 217] on input at bounding box center [697, 214] width 187 height 19
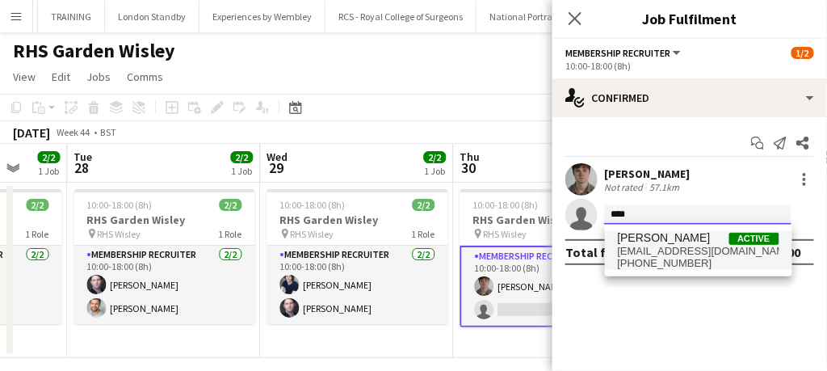
type input "****"
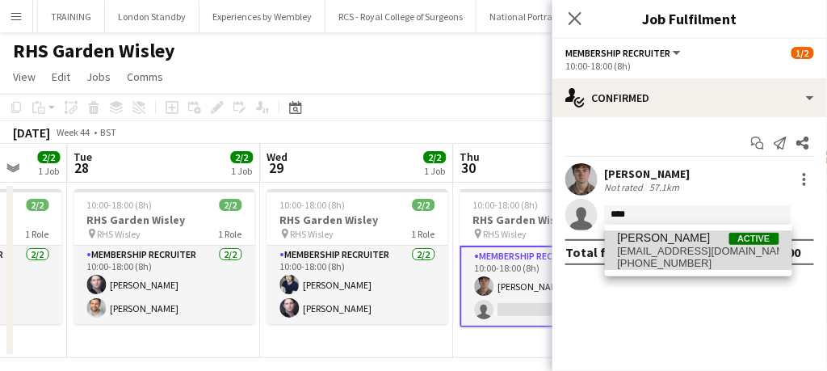
click at [644, 250] on span "[EMAIL_ADDRESS][DOMAIN_NAME]" at bounding box center [699, 251] width 162 height 13
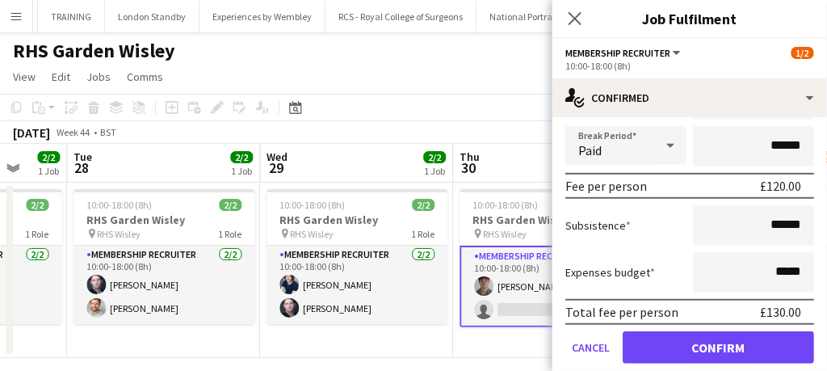
scroll to position [233, 0]
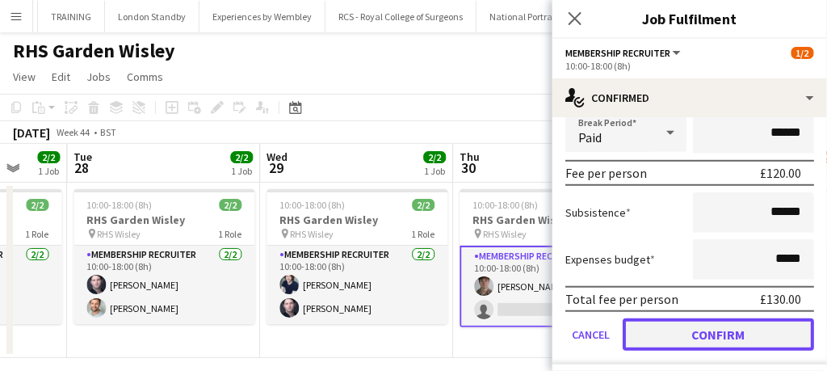
click at [680, 328] on button "Confirm" at bounding box center [718, 334] width 191 height 32
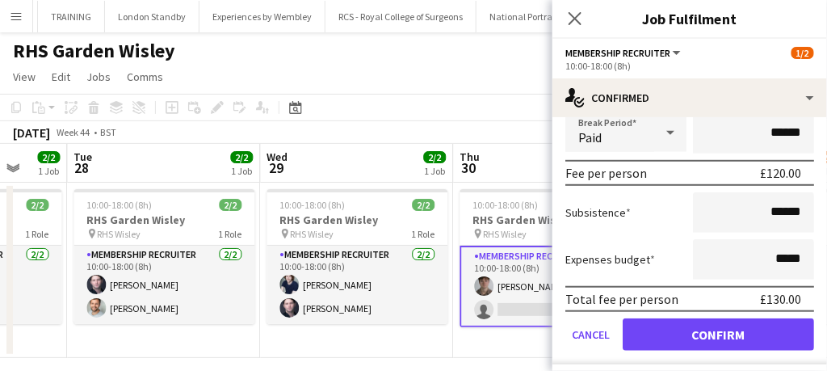
scroll to position [0, 0]
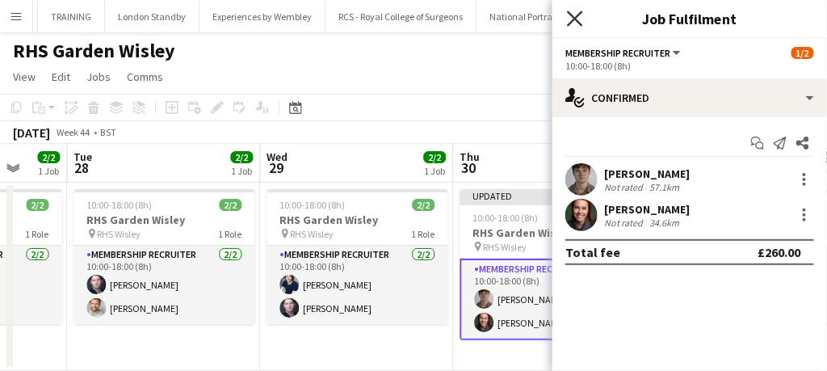
click at [575, 18] on icon at bounding box center [574, 18] width 15 height 15
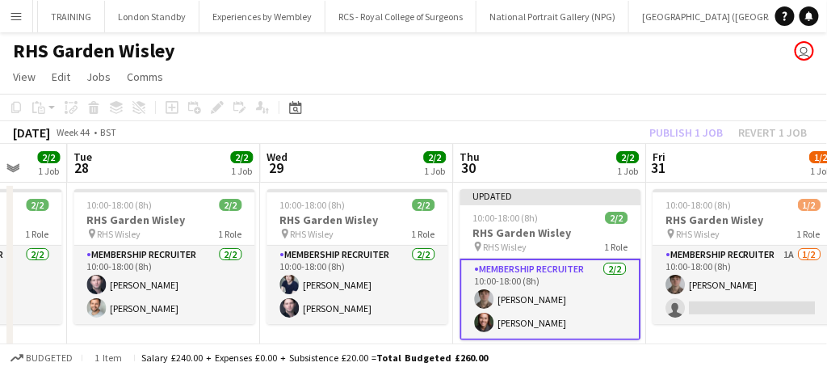
click at [579, 305] on app-card-role "Membership Recruiter [DATE] 10:00-18:00 (8h) [PERSON_NAME] [PERSON_NAME]" at bounding box center [550, 299] width 181 height 82
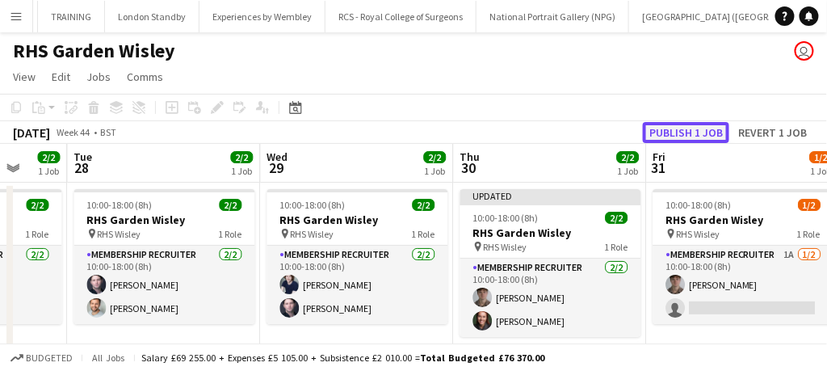
click at [682, 140] on button "Publish 1 job" at bounding box center [686, 132] width 86 height 21
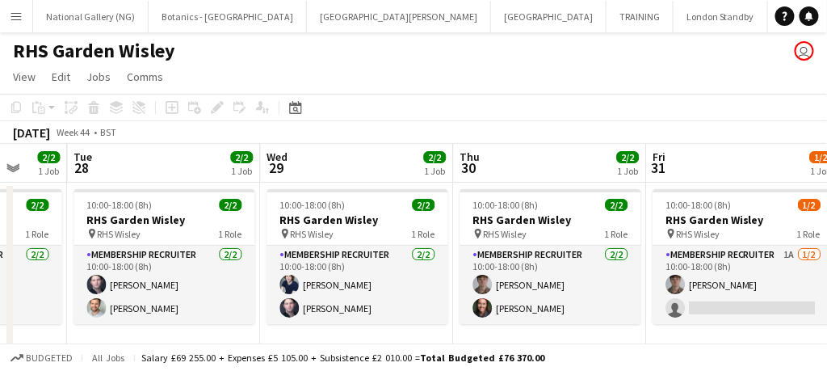
click at [18, 19] on app-icon "Menu" at bounding box center [16, 16] width 13 height 13
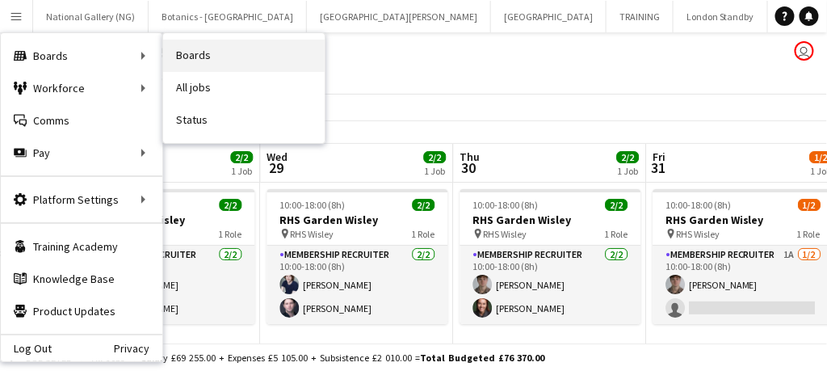
click at [212, 48] on link "Boards" at bounding box center [244, 56] width 162 height 32
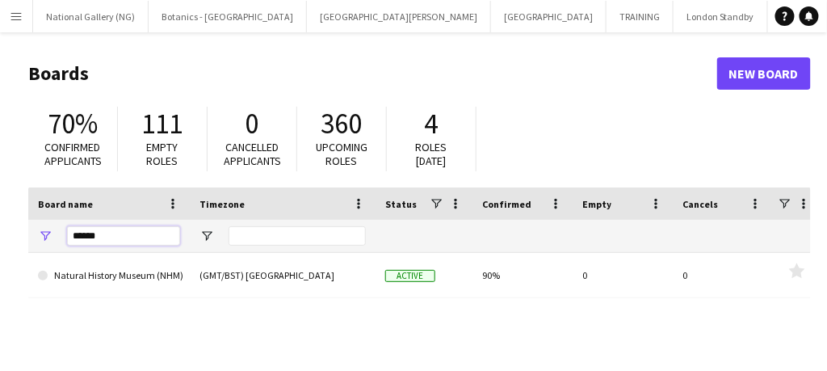
drag, startPoint x: 99, startPoint y: 231, endPoint x: 25, endPoint y: 231, distance: 73.5
click at [25, 231] on main "Boards New Board 70% Confirmed applicants 111 Empty roles 0 Cancelled applicant…" at bounding box center [413, 323] width 827 height 583
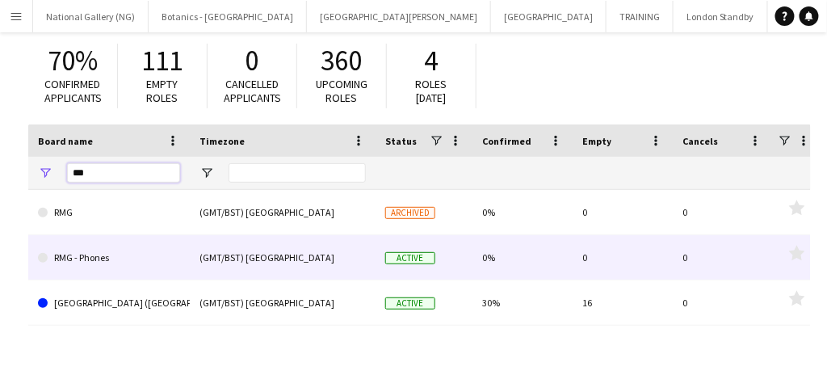
scroll to position [74, 0]
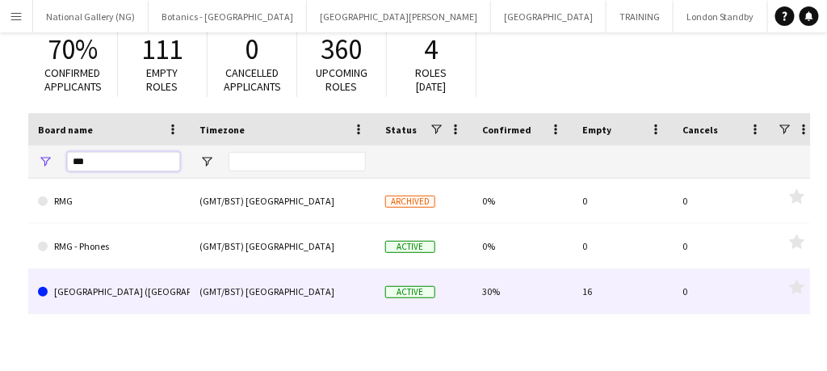
type input "***"
click at [120, 291] on link "[GEOGRAPHIC_DATA] ([GEOGRAPHIC_DATA])" at bounding box center [109, 291] width 142 height 45
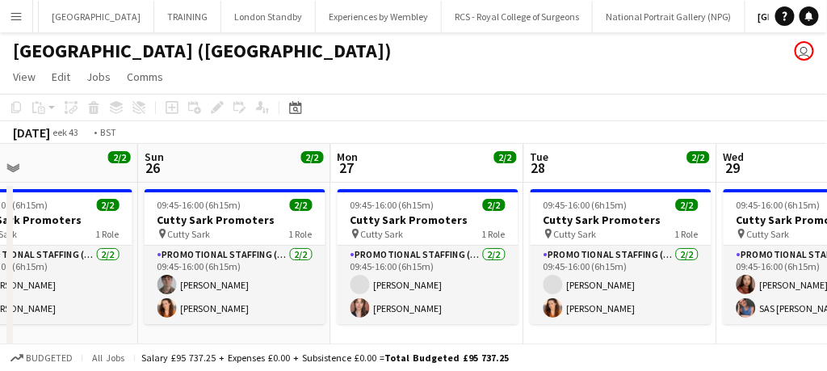
scroll to position [0, 466]
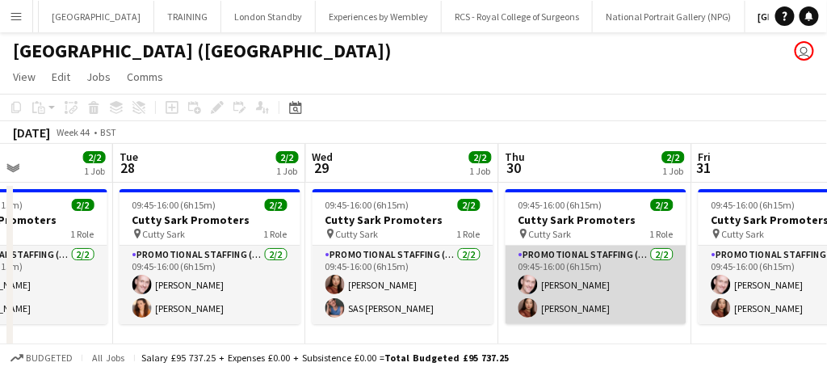
click at [613, 308] on app-card-role "Promotional Staffing (Brand Ambassadors) [DATE] 09:45-16:00 (6h15m) [PERSON_NAM…" at bounding box center [596, 285] width 181 height 78
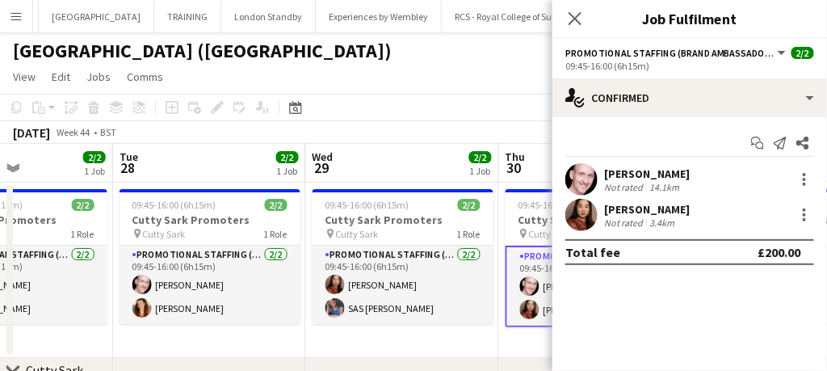
click at [809, 202] on div "[PERSON_NAME] Not rated 3.4km" at bounding box center [690, 215] width 275 height 32
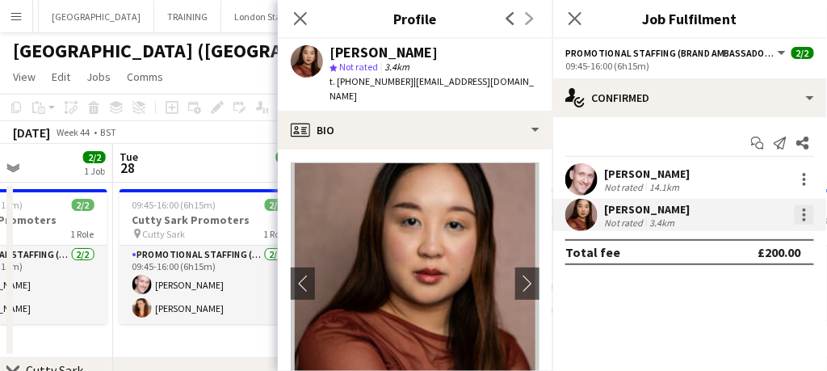
click at [796, 211] on div at bounding box center [804, 214] width 19 height 19
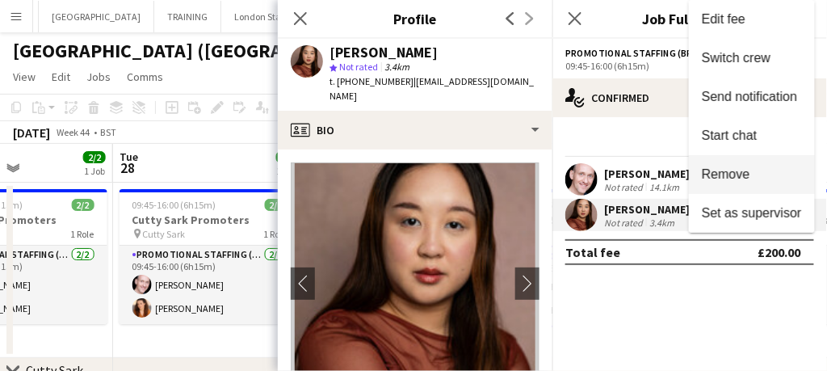
click at [747, 173] on span "Remove" at bounding box center [726, 174] width 48 height 14
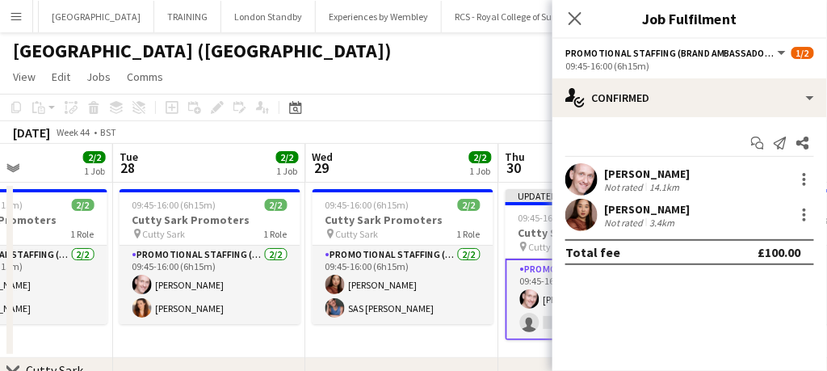
click at [605, 56] on span "Promotional Staffing (Brand Ambassadors)" at bounding box center [670, 53] width 210 height 12
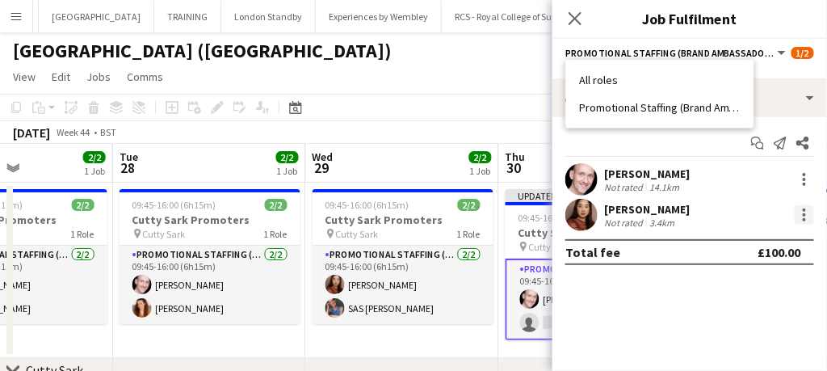
click at [810, 214] on div at bounding box center [804, 214] width 19 height 19
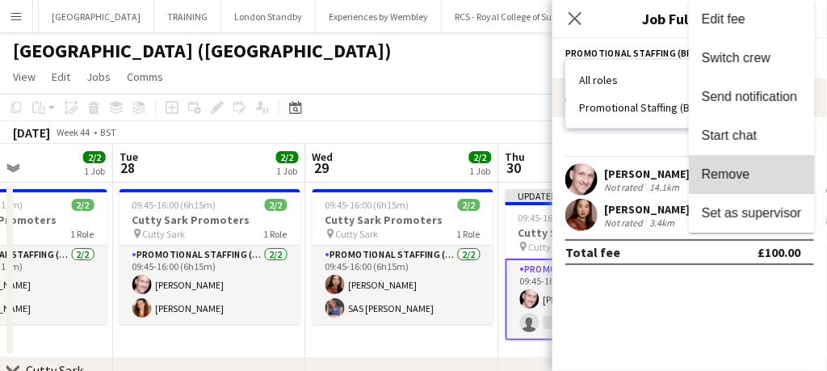
click at [750, 161] on button "Remove" at bounding box center [752, 174] width 126 height 39
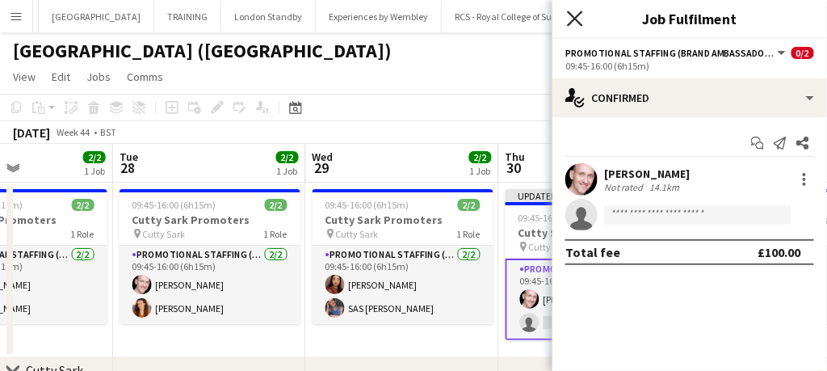
click at [578, 15] on icon at bounding box center [574, 18] width 15 height 15
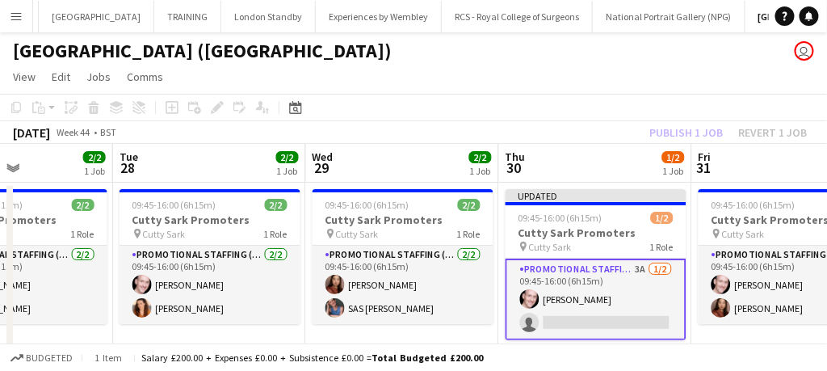
click at [637, 306] on app-card-role "Promotional Staffing (Brand Ambassadors) 3A [DATE] 09:45-16:00 (6h15m) [PERSON_…" at bounding box center [596, 299] width 181 height 82
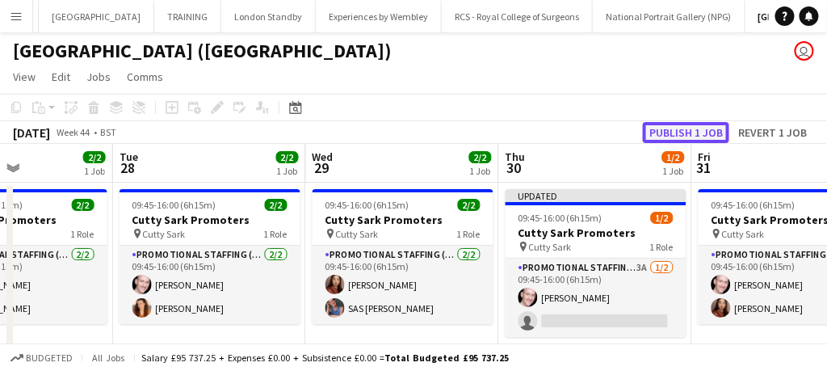
click at [669, 134] on button "Publish 1 job" at bounding box center [686, 132] width 86 height 21
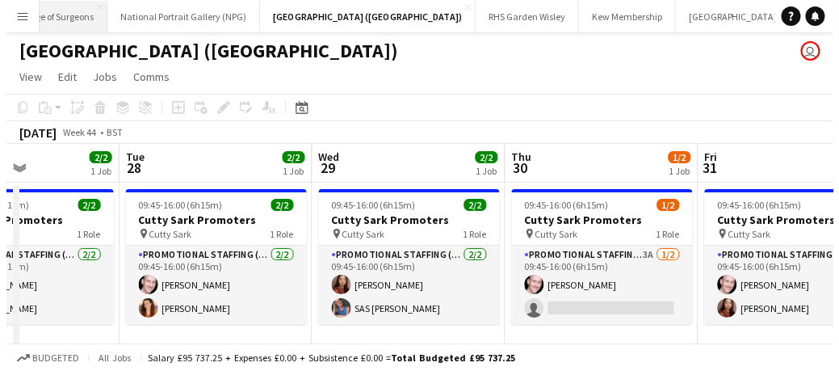
scroll to position [0, 943]
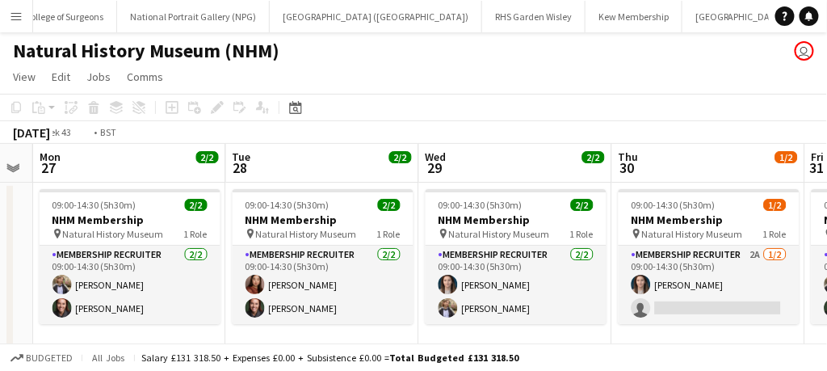
scroll to position [0, 738]
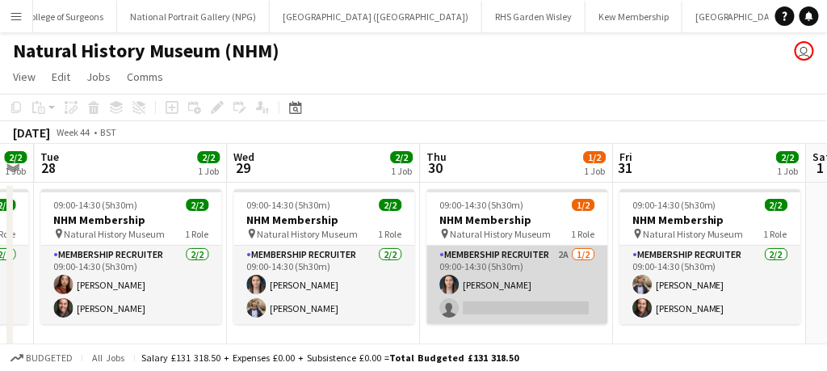
click at [561, 282] on app-card-role "Membership Recruiter 2A [DATE] 09:00-14:30 (5h30m) [PERSON_NAME] single-neutral…" at bounding box center [517, 285] width 181 height 78
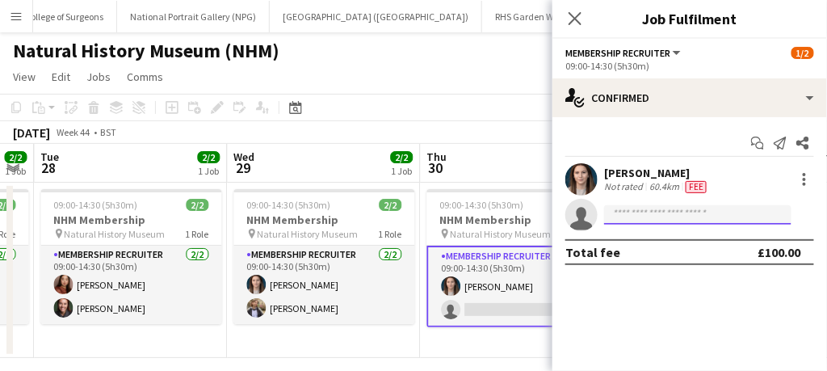
click at [637, 212] on input at bounding box center [697, 214] width 187 height 19
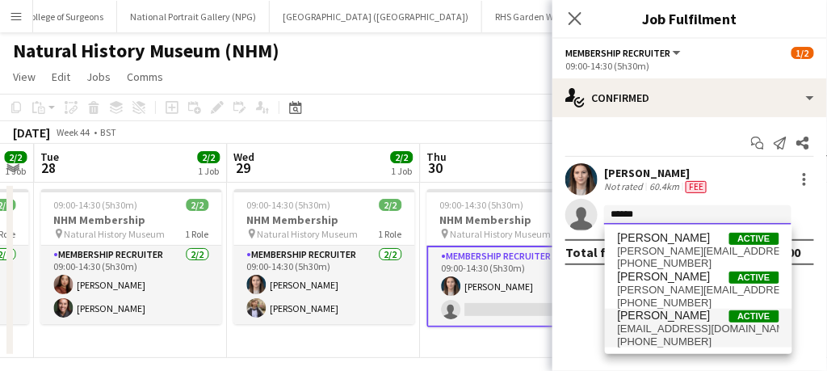
type input "******"
click at [666, 330] on span "[EMAIL_ADDRESS][DOMAIN_NAME]" at bounding box center [699, 328] width 162 height 13
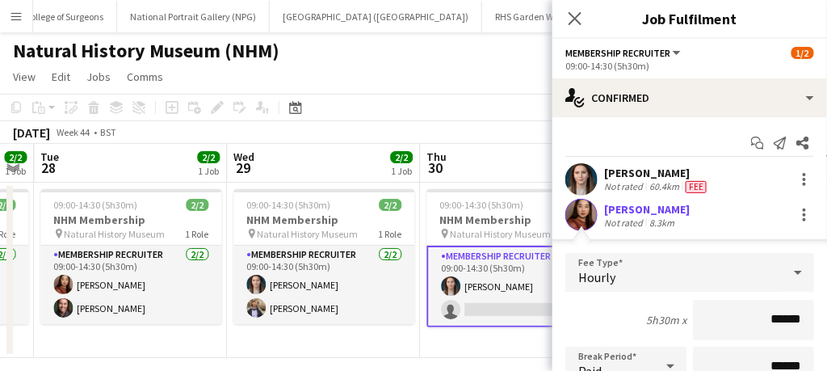
scroll to position [271, 0]
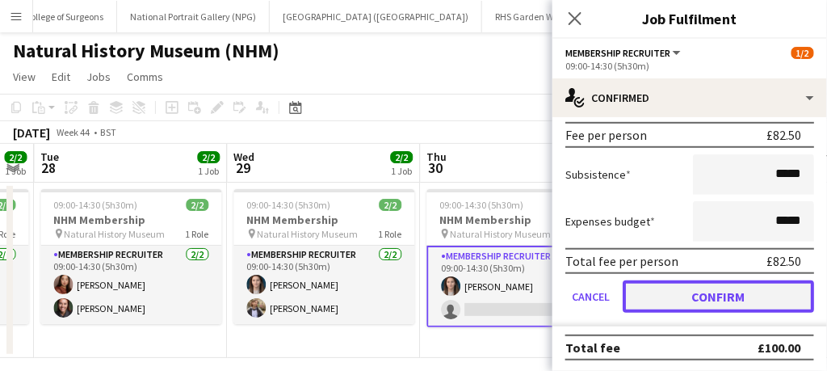
click at [693, 295] on button "Confirm" at bounding box center [718, 296] width 191 height 32
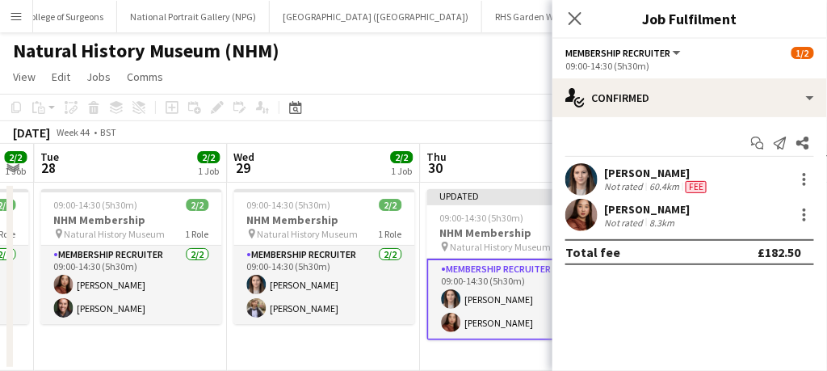
scroll to position [0, 0]
click at [586, 15] on app-icon "Close pop-in" at bounding box center [575, 18] width 23 height 23
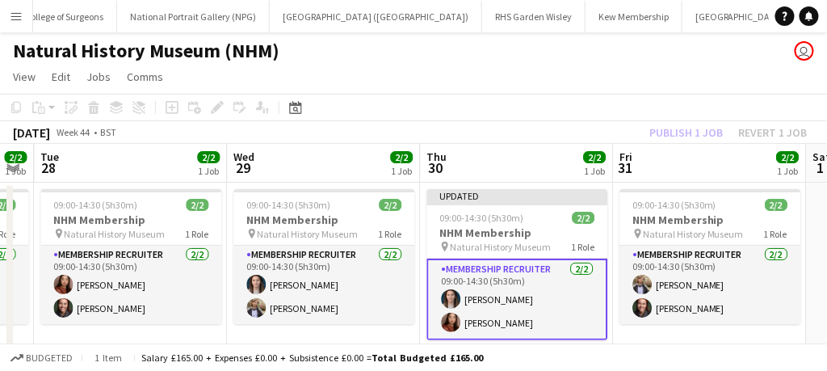
click at [553, 314] on app-card-role "Membership Recruiter [DATE] 09:00-14:30 (5h30m) [PERSON_NAME] [PERSON_NAME]" at bounding box center [517, 299] width 181 height 82
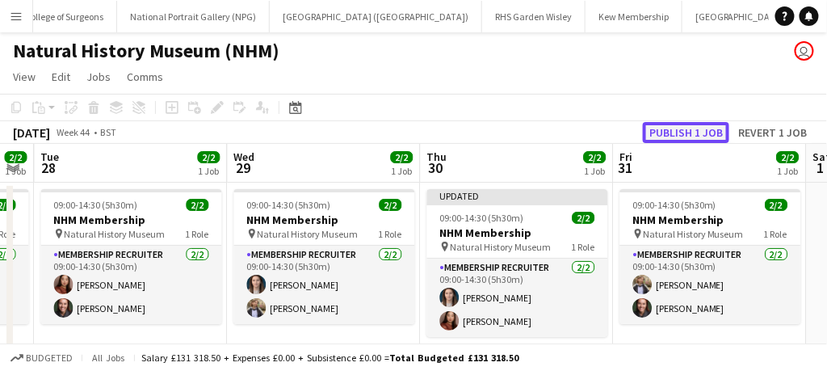
click at [691, 126] on button "Publish 1 job" at bounding box center [686, 132] width 86 height 21
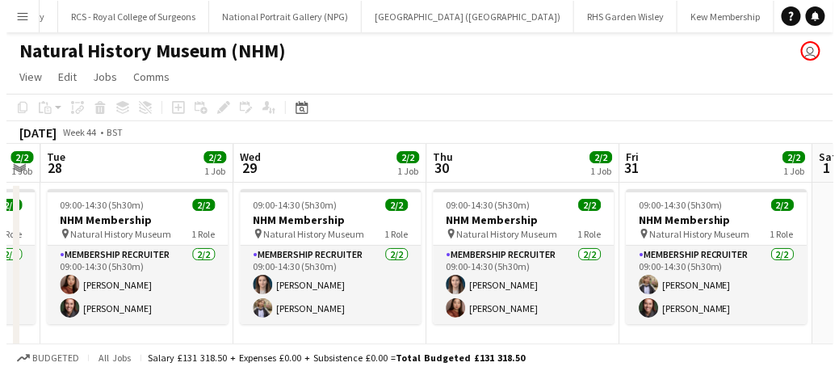
scroll to position [0, 803]
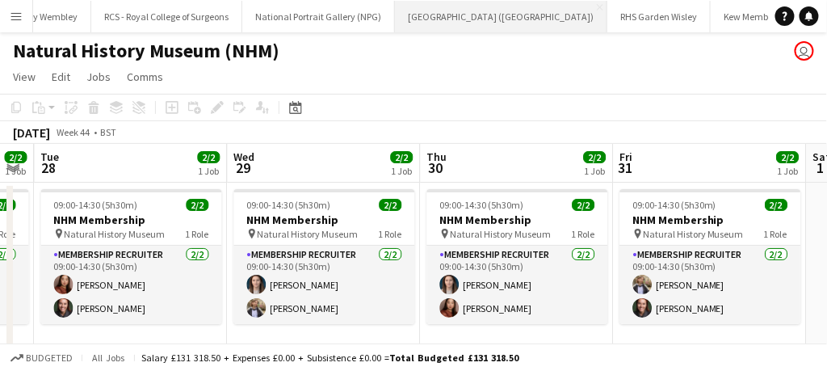
click at [395, 15] on button "[GEOGRAPHIC_DATA] (RMG) Close" at bounding box center [501, 17] width 212 height 32
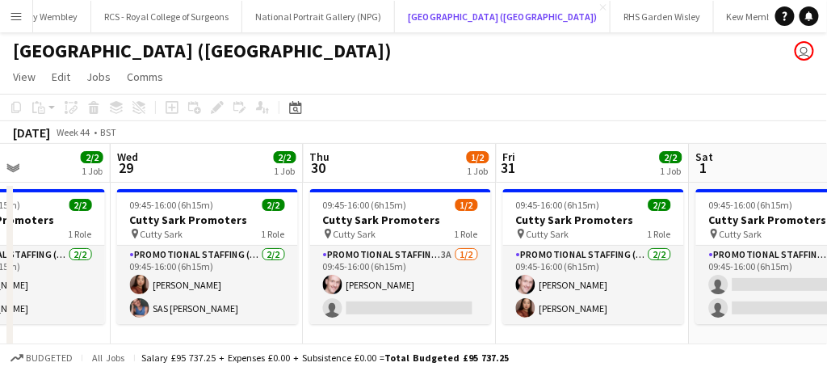
scroll to position [0, 495]
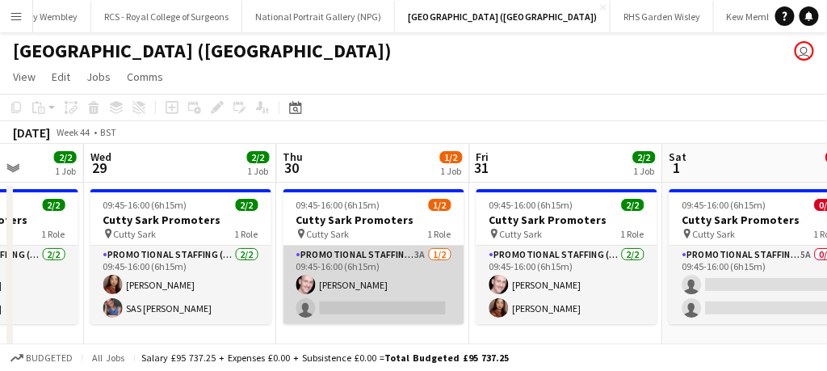
click at [400, 290] on app-card-role "Promotional Staffing (Brand Ambassadors) 3A [DATE] 09:45-16:00 (6h15m) [PERSON_…" at bounding box center [374, 285] width 181 height 78
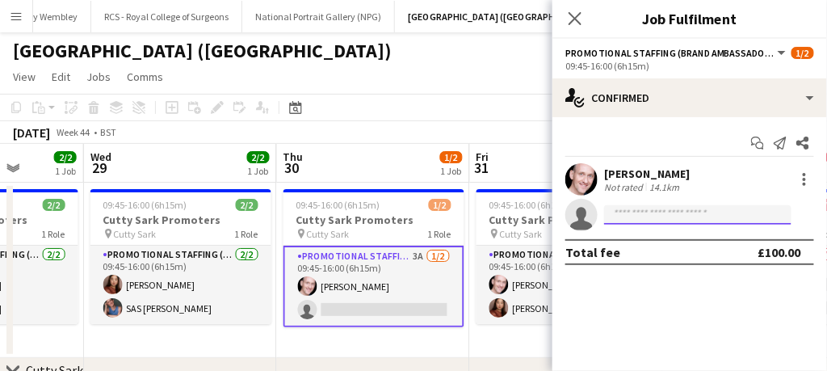
click at [661, 209] on input at bounding box center [697, 214] width 187 height 19
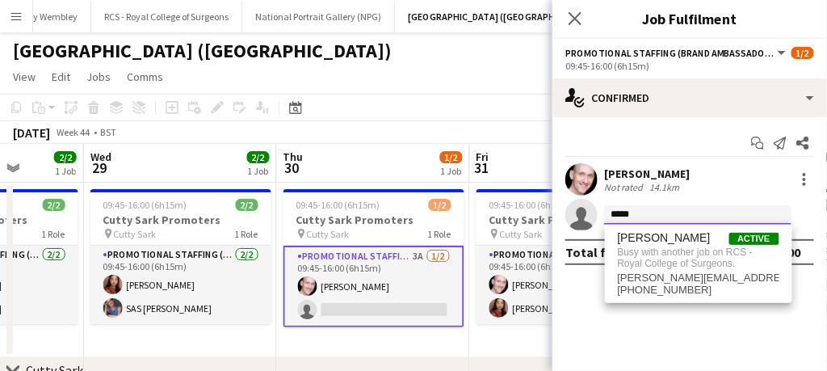
type input "*****"
click at [392, 344] on app-date-cell "09:45-16:00 (6h15m) 1/2 Cutty Sark Promoters pin Cutty Sark 1 Role Promotional …" at bounding box center [373, 270] width 193 height 175
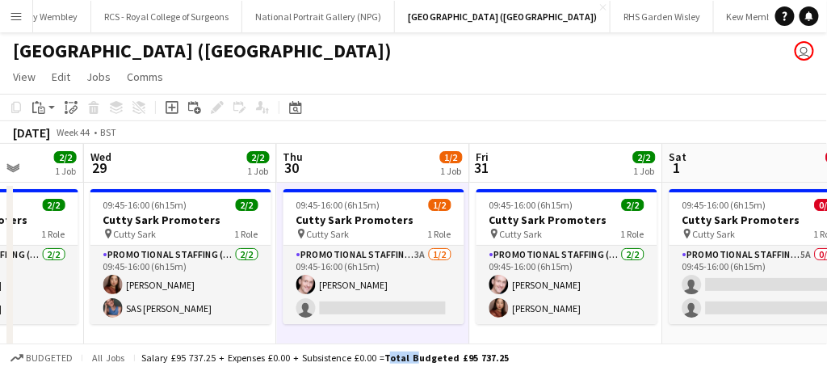
click at [392, 344] on div "Budgeted All jobs Salary £95 737.25 + Expenses £0.00 + Subsistence £0.00 = Tota…" at bounding box center [413, 356] width 827 height 27
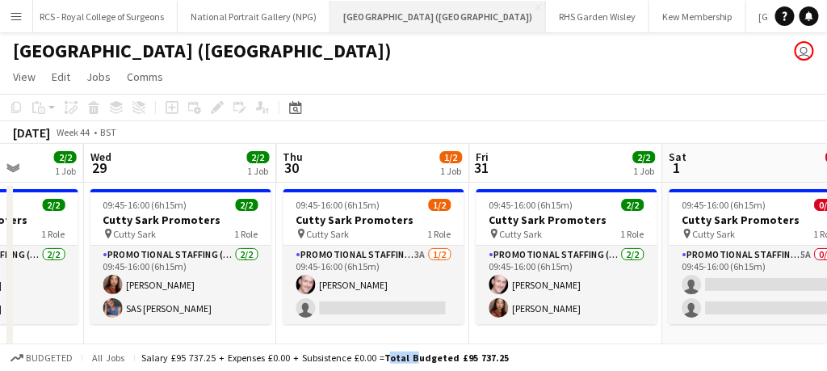
scroll to position [0, 944]
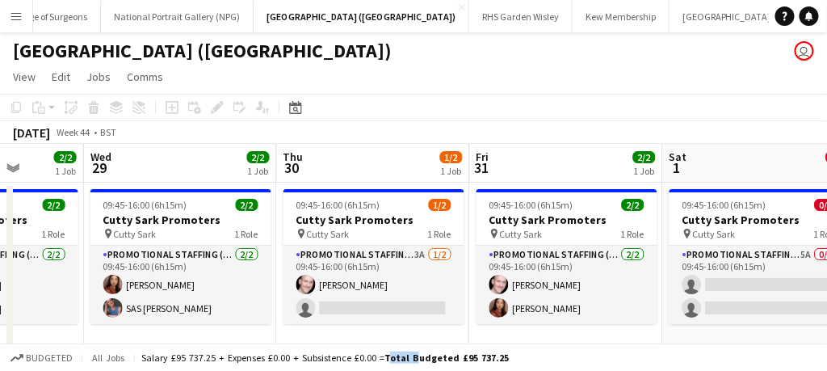
click at [22, 18] on app-icon "Menu" at bounding box center [16, 16] width 13 height 13
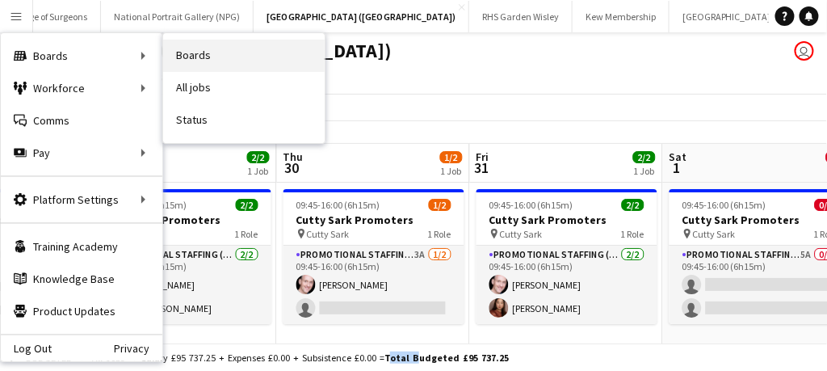
click at [191, 57] on link "Boards" at bounding box center [244, 56] width 162 height 32
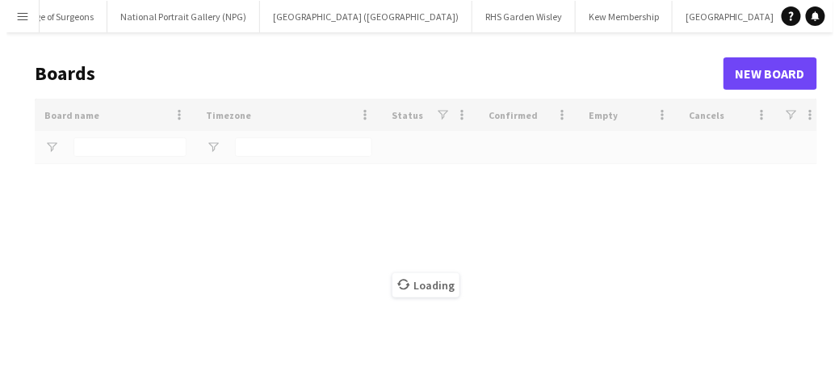
scroll to position [0, 940]
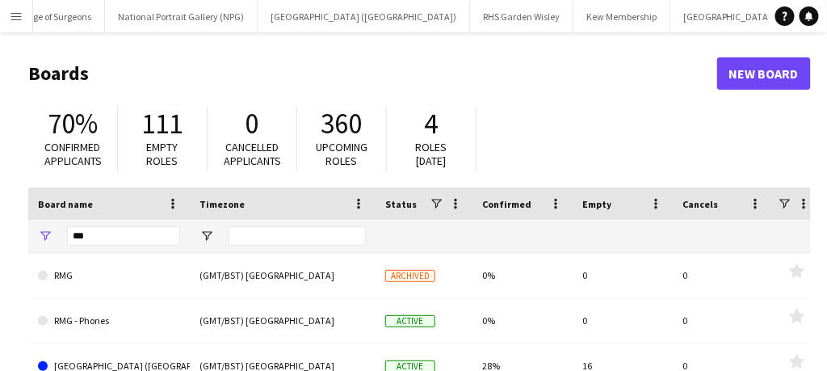
click at [103, 220] on div "***" at bounding box center [123, 236] width 113 height 32
drag, startPoint x: 107, startPoint y: 240, endPoint x: 19, endPoint y: 233, distance: 89.1
click at [19, 233] on main "Boards New Board 70% Confirmed applicants 111 Empty roles 0 Cancelled applicant…" at bounding box center [413, 323] width 827 height 583
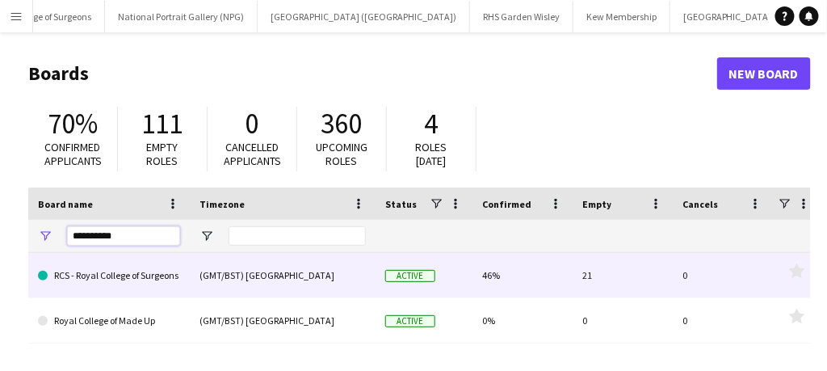
type input "**********"
click at [112, 288] on link "RCS - Royal College of Surgeons" at bounding box center [109, 275] width 142 height 45
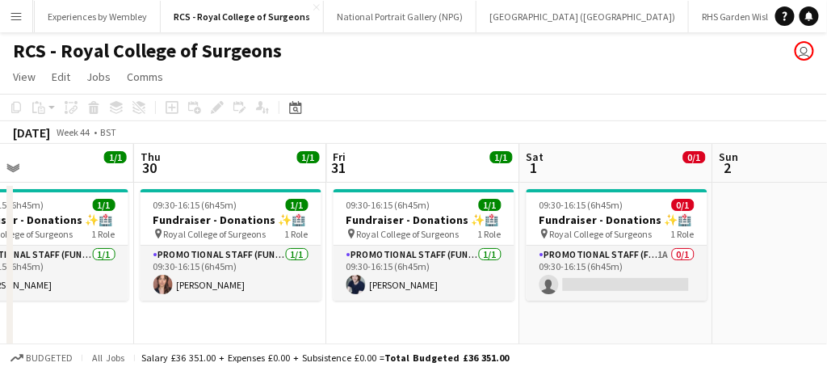
scroll to position [0, 493]
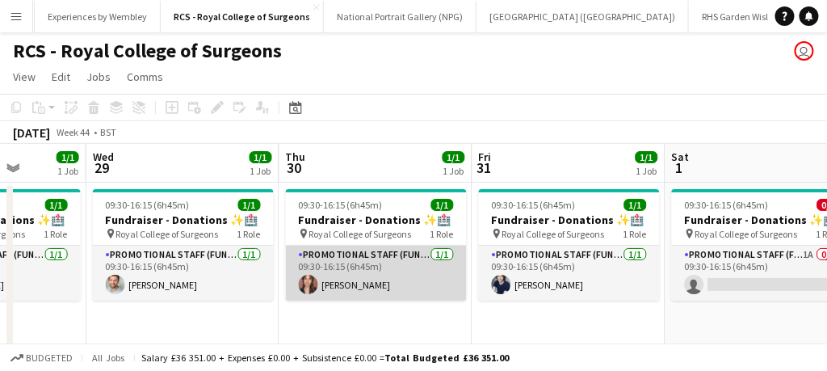
click at [427, 284] on app-card-role "Promotional Staff (Fundraiser) [DATE] 09:30-16:15 (6h45m) [PERSON_NAME]" at bounding box center [376, 273] width 181 height 55
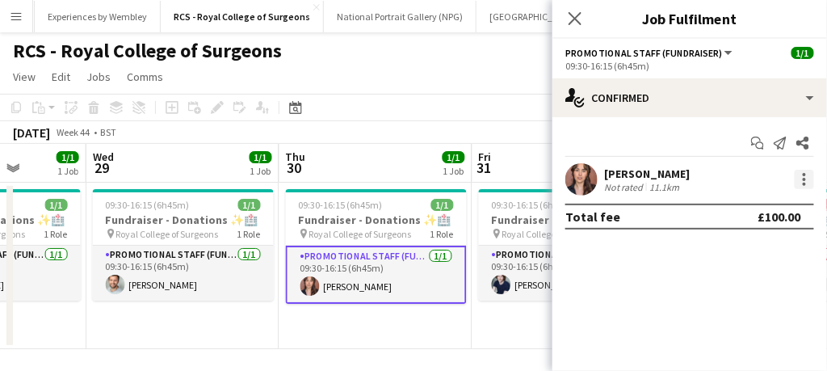
click at [808, 179] on div at bounding box center [804, 179] width 19 height 19
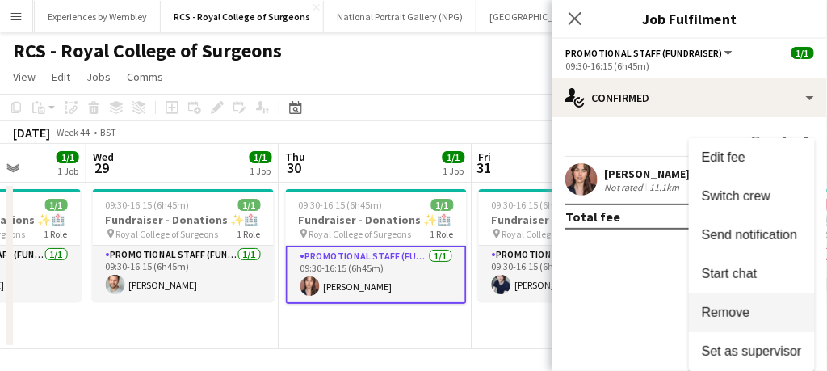
click at [714, 322] on button "Remove" at bounding box center [752, 312] width 126 height 39
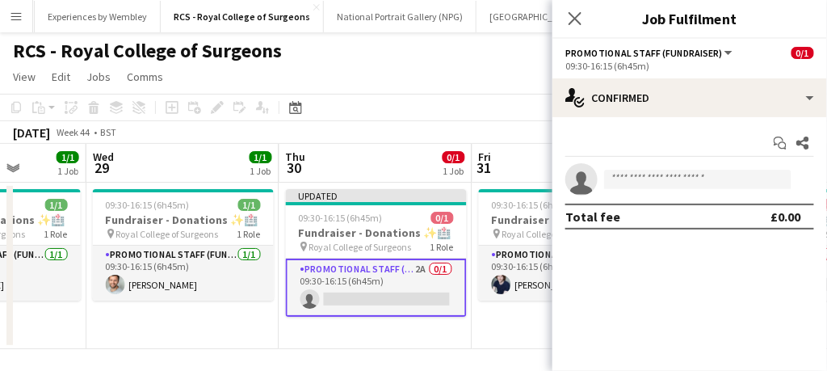
scroll to position [5, 0]
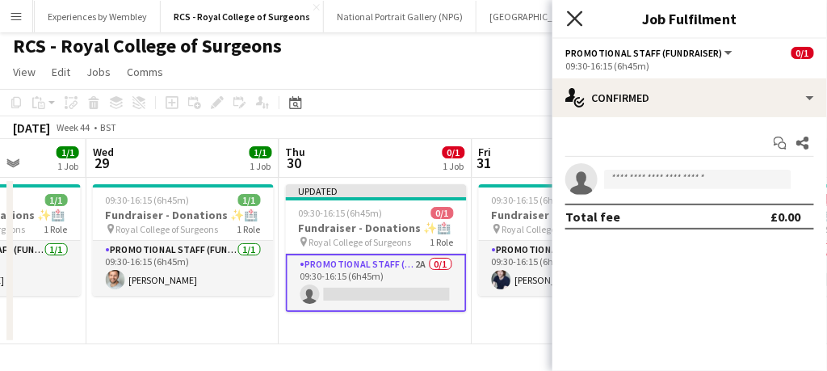
click at [569, 19] on icon "Close pop-in" at bounding box center [574, 18] width 15 height 15
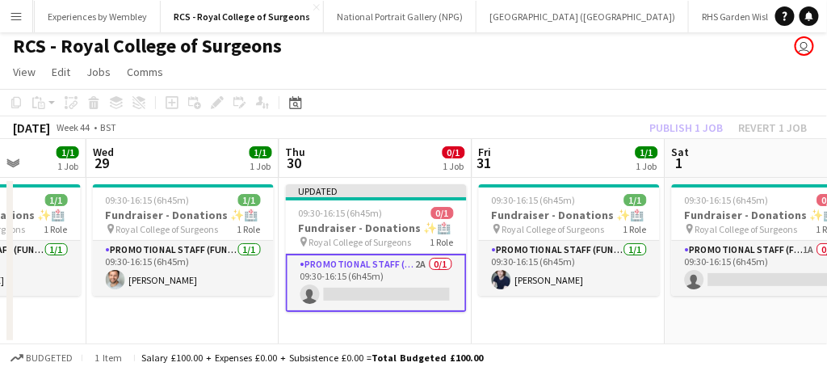
click at [439, 288] on app-card-role "Promotional Staff (Fundraiser) 2A 0/1 09:30-16:15 (6h45m) single-neutral-actions" at bounding box center [376, 283] width 181 height 58
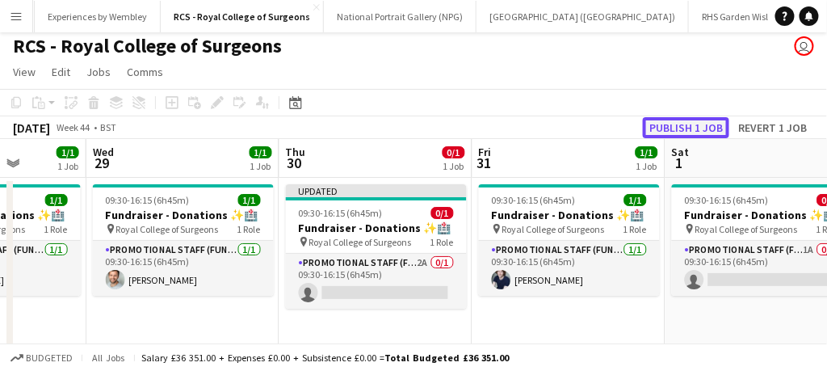
click at [695, 124] on button "Publish 1 job" at bounding box center [686, 127] width 86 height 21
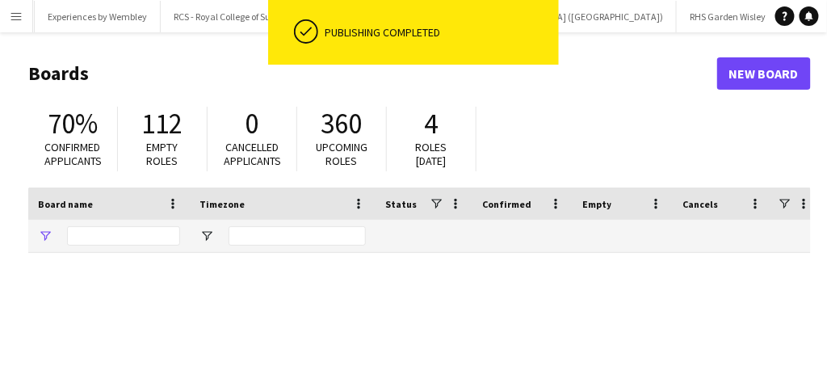
type input "**********"
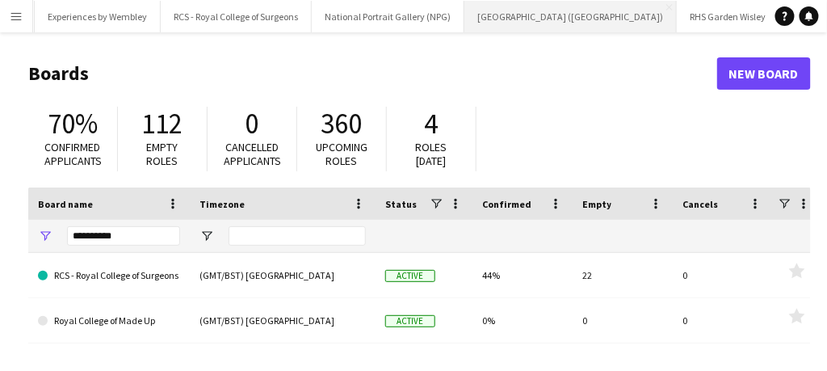
click at [464, 12] on button "[GEOGRAPHIC_DATA] (RMG) Close" at bounding box center [570, 17] width 212 height 32
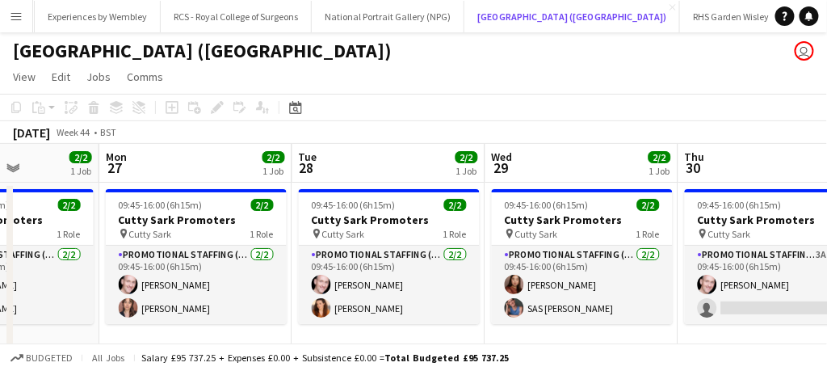
scroll to position [0, 460]
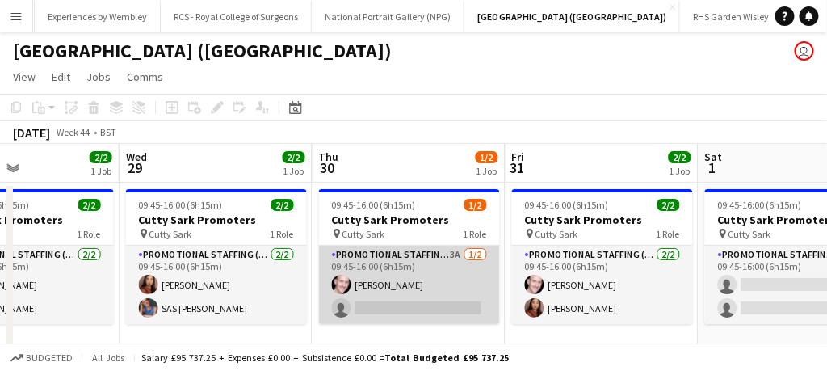
click at [435, 292] on app-card-role "Promotional Staffing (Brand Ambassadors) 3A [DATE] 09:45-16:00 (6h15m) [PERSON_…" at bounding box center [409, 285] width 181 height 78
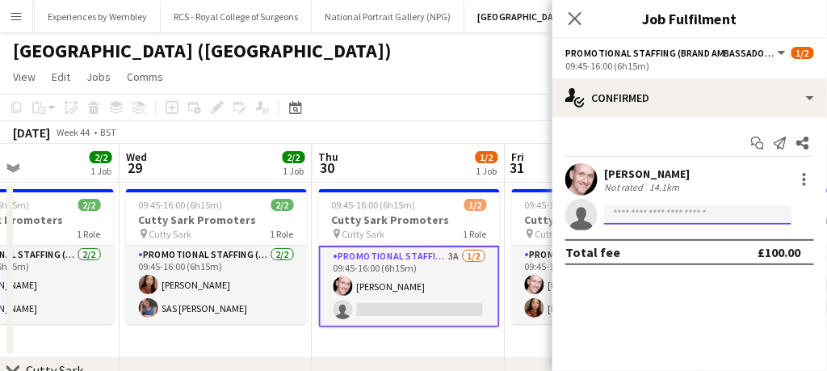
click at [656, 207] on input at bounding box center [697, 214] width 187 height 19
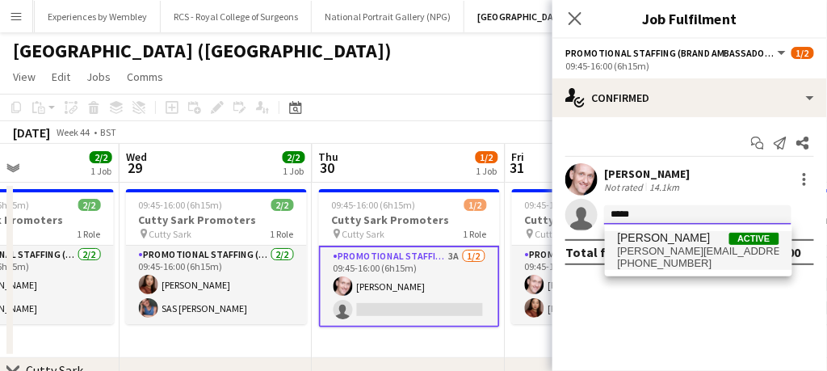
type input "*****"
click at [653, 237] on span "[PERSON_NAME]" at bounding box center [664, 238] width 93 height 14
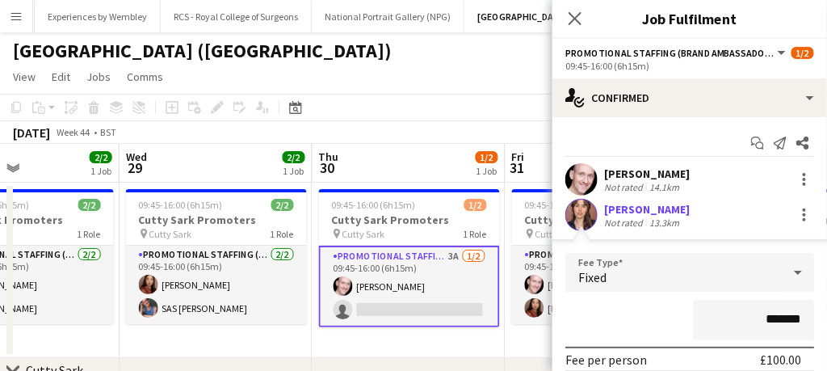
scroll to position [225, 0]
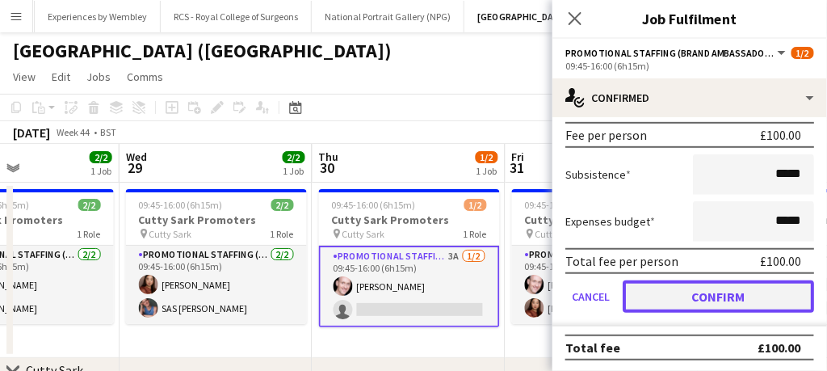
click at [677, 292] on button "Confirm" at bounding box center [718, 296] width 191 height 32
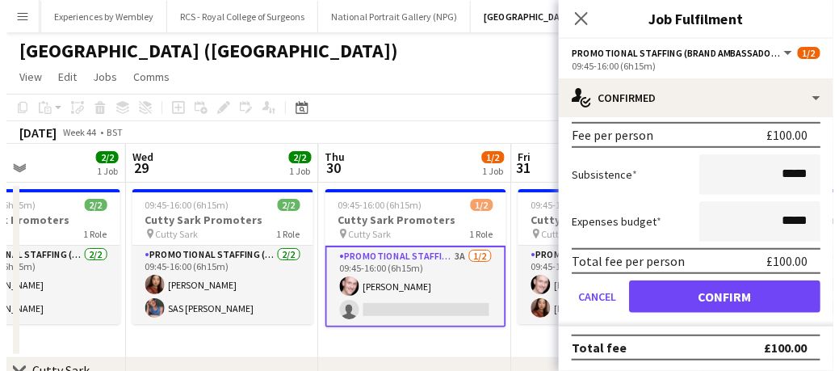
scroll to position [0, 0]
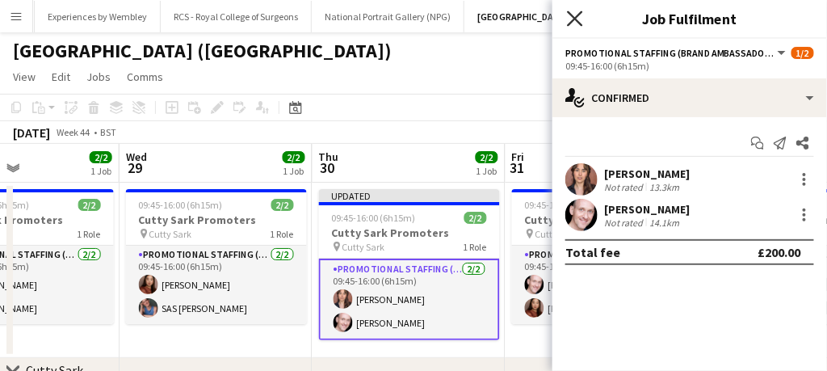
click at [582, 19] on icon "Close pop-in" at bounding box center [574, 18] width 15 height 15
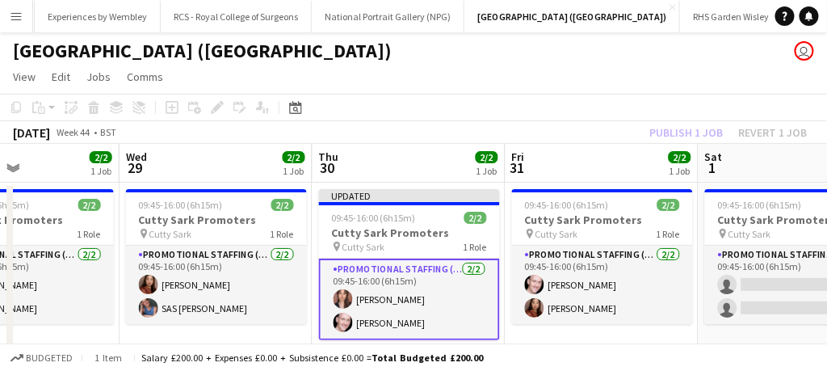
click at [440, 319] on app-card-role "Promotional Staffing (Brand Ambassadors) [DATE] 09:45-16:00 (6h15m) [PERSON_NAM…" at bounding box center [409, 299] width 181 height 82
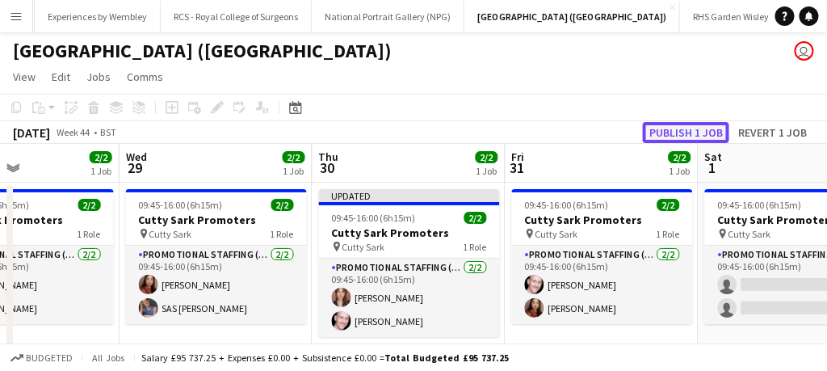
click at [698, 135] on button "Publish 1 job" at bounding box center [686, 132] width 86 height 21
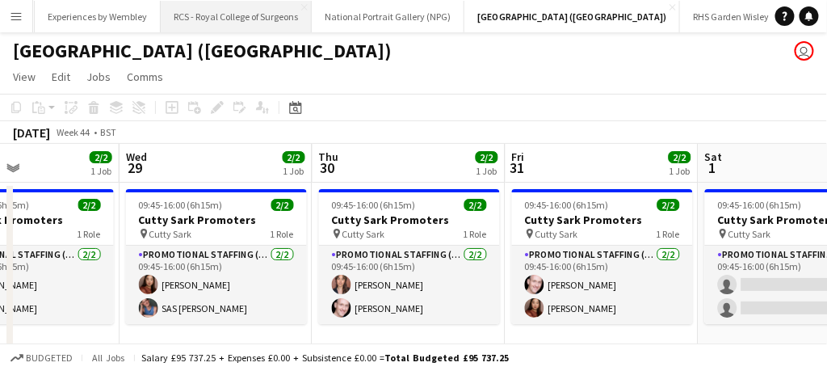
click at [161, 19] on button "RCS - Royal College of Surgeons Close" at bounding box center [236, 17] width 151 height 32
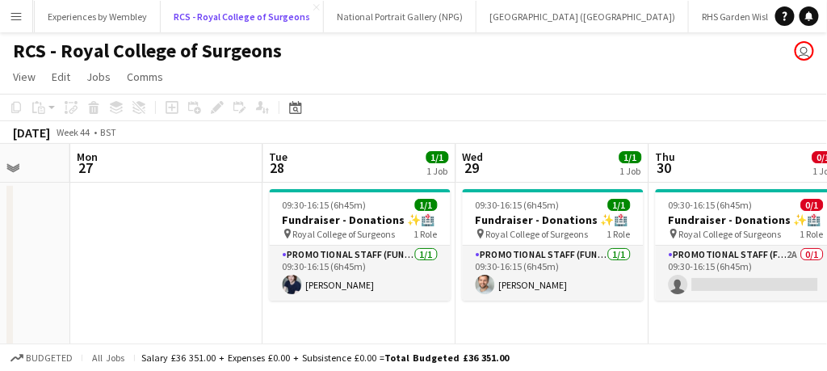
scroll to position [0, 759]
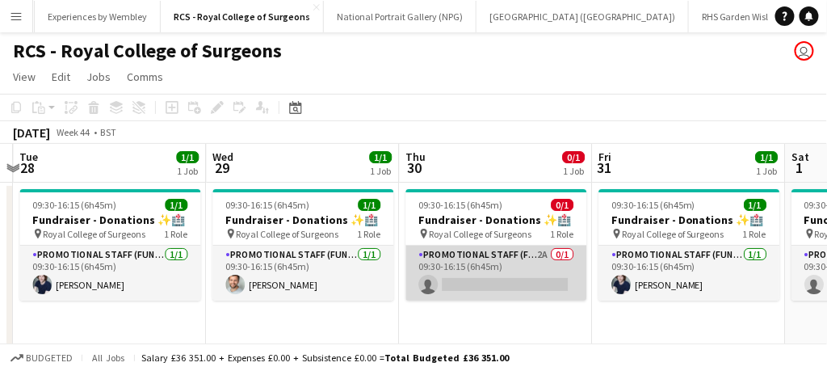
click at [495, 270] on app-card-role "Promotional Staff (Fundraiser) 2A 0/1 09:30-16:15 (6h45m) single-neutral-actions" at bounding box center [496, 273] width 181 height 55
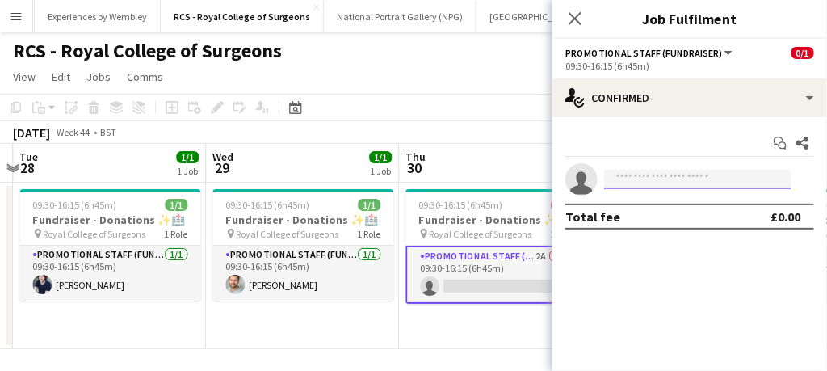
click at [654, 177] on input at bounding box center [697, 179] width 187 height 19
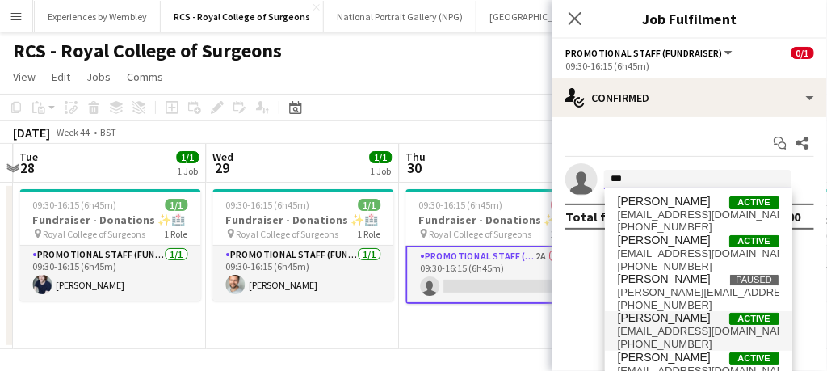
scroll to position [5, 0]
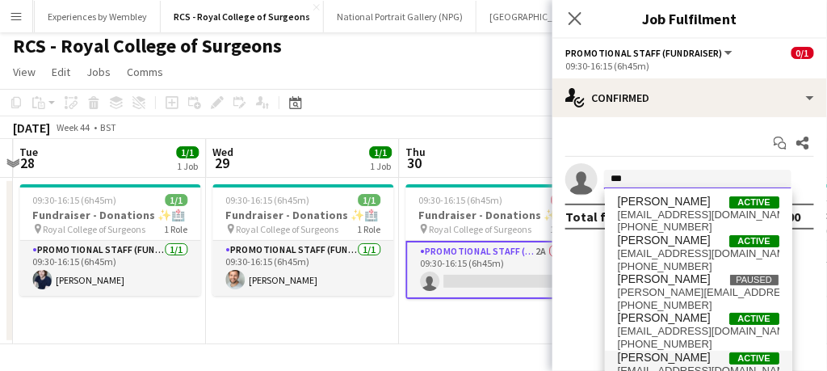
type input "***"
click at [659, 361] on span "[PERSON_NAME]" at bounding box center [664, 358] width 93 height 14
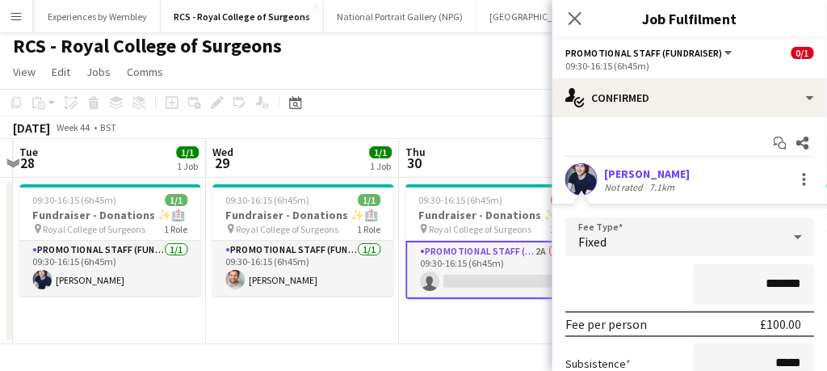
scroll to position [189, 0]
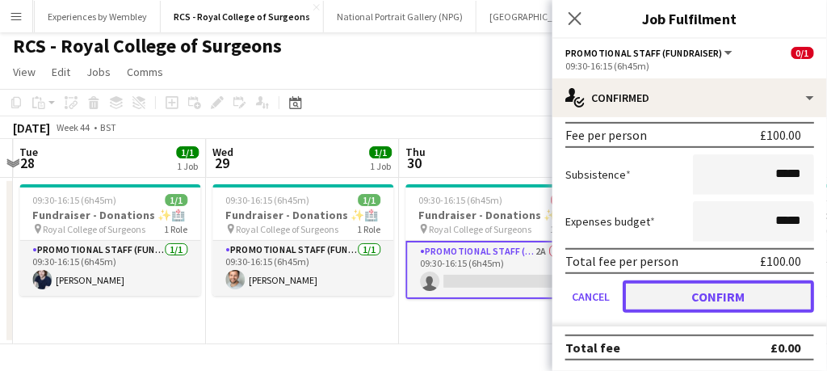
click at [694, 289] on button "Confirm" at bounding box center [718, 296] width 191 height 32
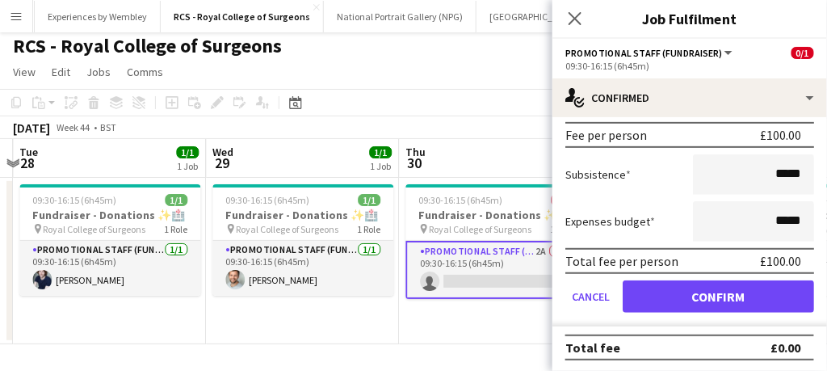
scroll to position [0, 0]
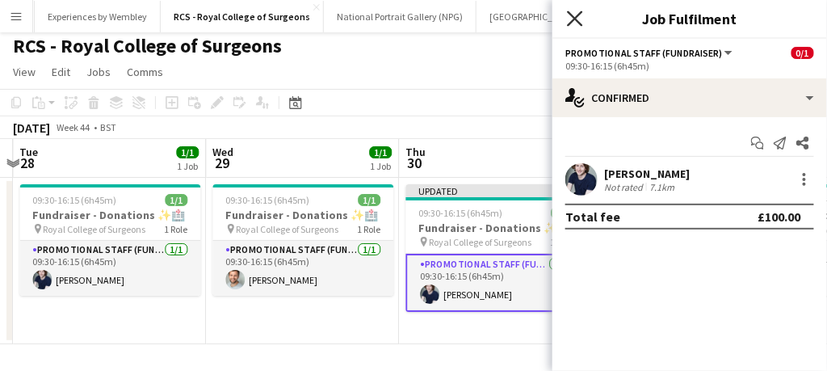
click at [577, 19] on icon at bounding box center [574, 18] width 15 height 15
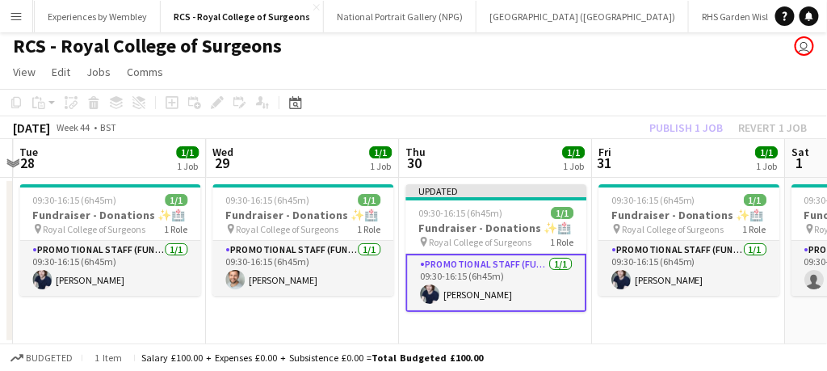
click at [510, 297] on app-card-role "Promotional Staff (Fundraiser) [DATE] 09:30-16:15 (6h45m) [PERSON_NAME]" at bounding box center [496, 283] width 181 height 58
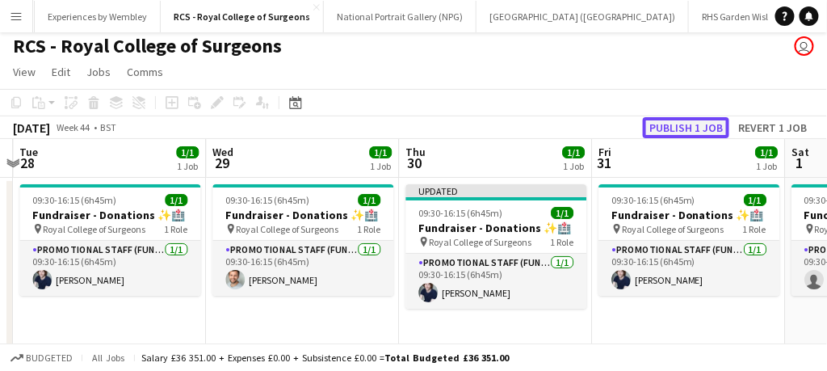
click at [674, 125] on button "Publish 1 job" at bounding box center [686, 127] width 86 height 21
